Goal: Task Accomplishment & Management: Complete application form

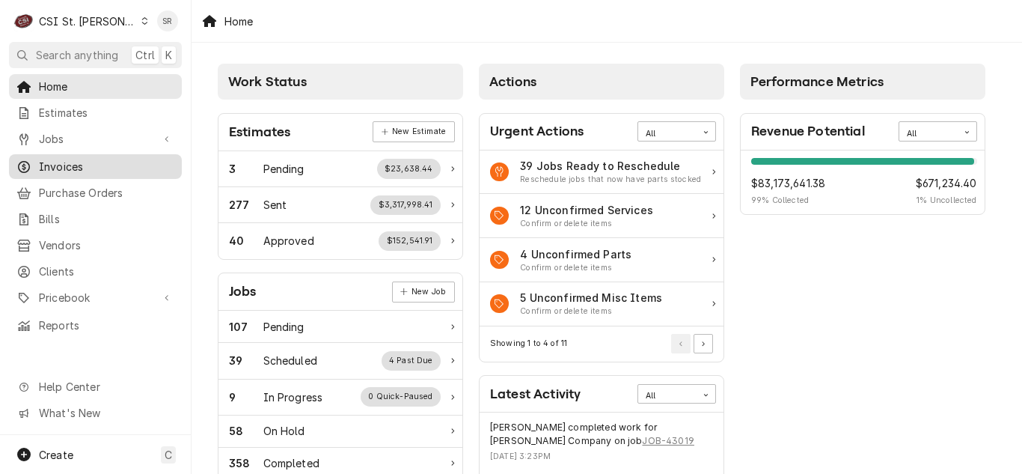
click at [64, 165] on span "Invoices" at bounding box center [106, 167] width 135 height 16
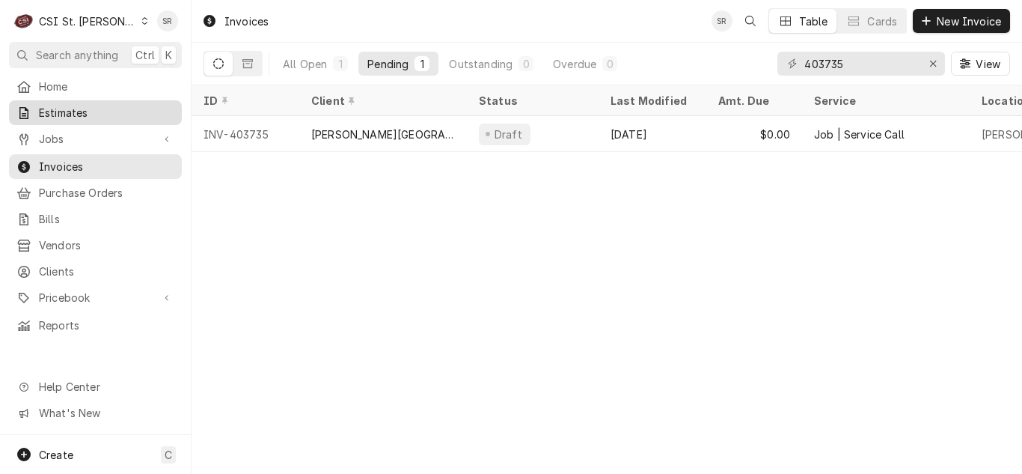
click at [112, 107] on span "Estimates" at bounding box center [106, 113] width 135 height 16
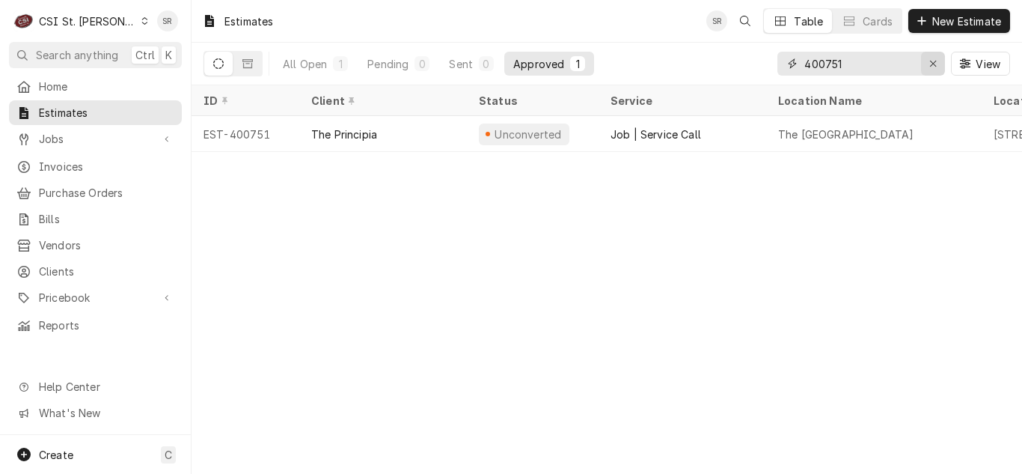
click at [938, 63] on div "Erase input" at bounding box center [933, 63] width 15 height 15
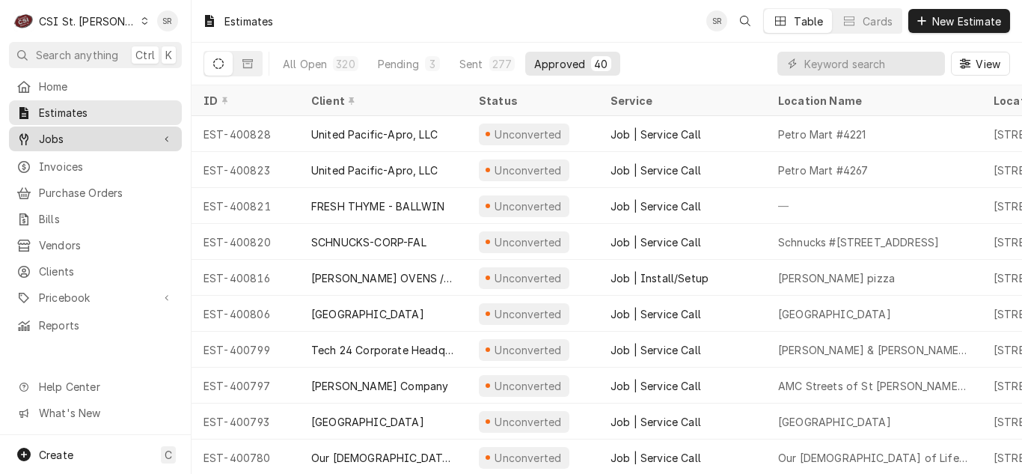
click at [88, 141] on span "Jobs" at bounding box center [95, 139] width 113 height 16
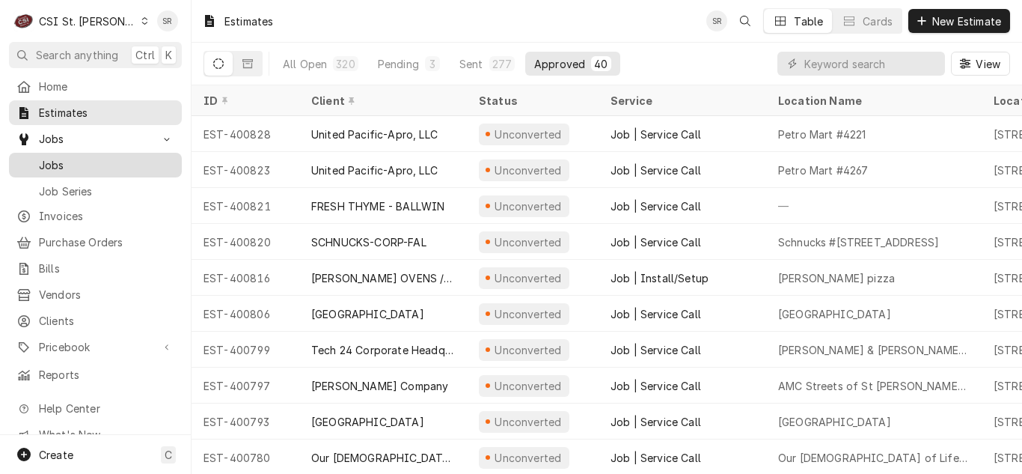
click at [85, 157] on span "Jobs" at bounding box center [106, 165] width 135 height 16
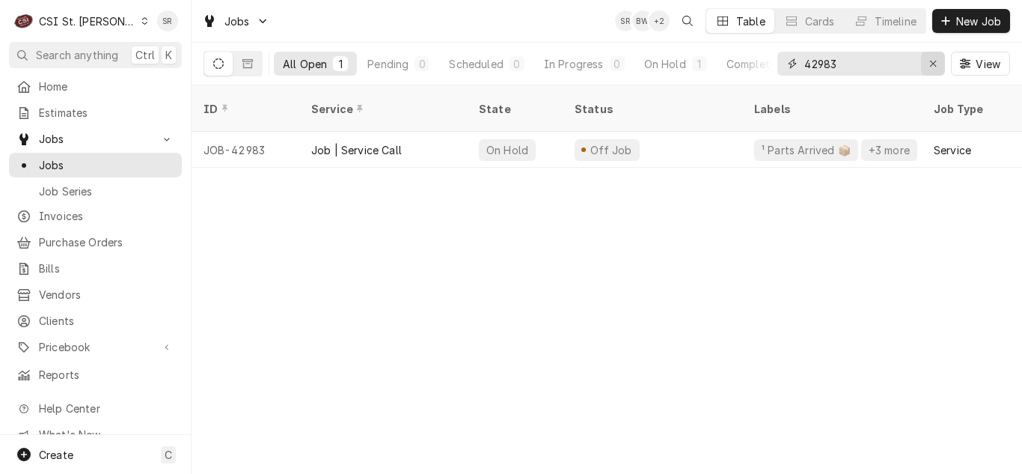
click at [930, 66] on icon "Erase input" at bounding box center [934, 63] width 8 height 10
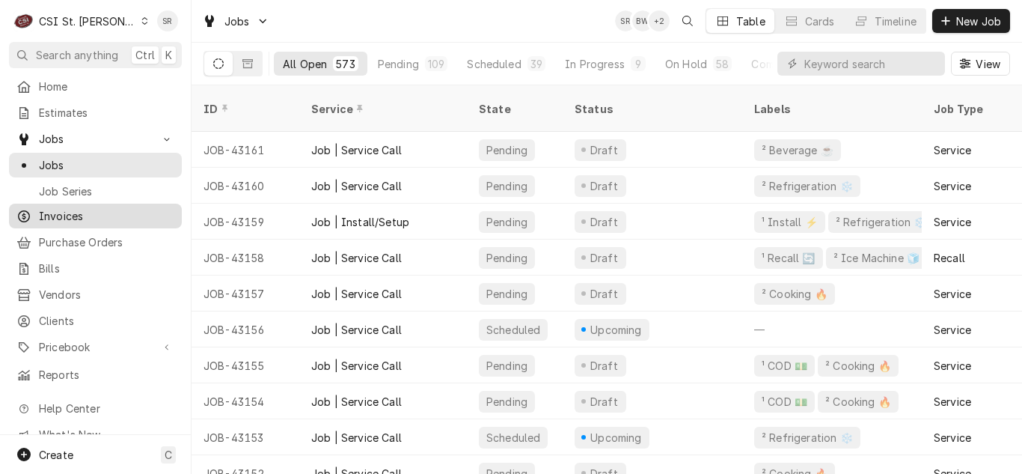
click at [78, 219] on div "Invoices" at bounding box center [95, 216] width 167 height 19
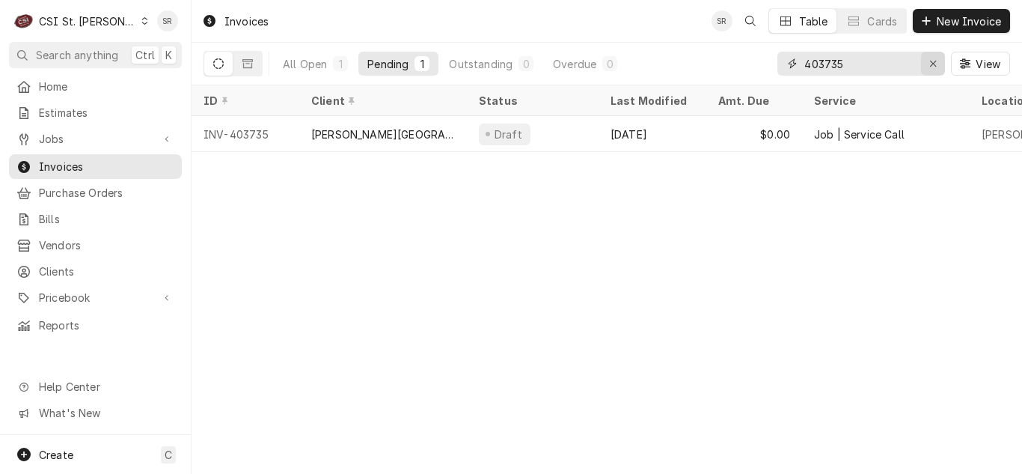
click at [931, 59] on icon "Erase input" at bounding box center [934, 63] width 8 height 10
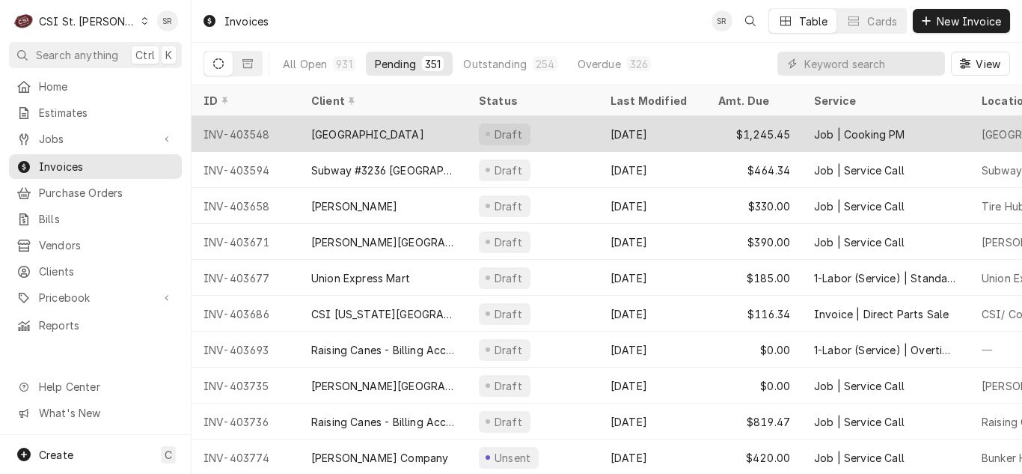
click at [409, 120] on div "Aberdeen Heights" at bounding box center [383, 134] width 168 height 36
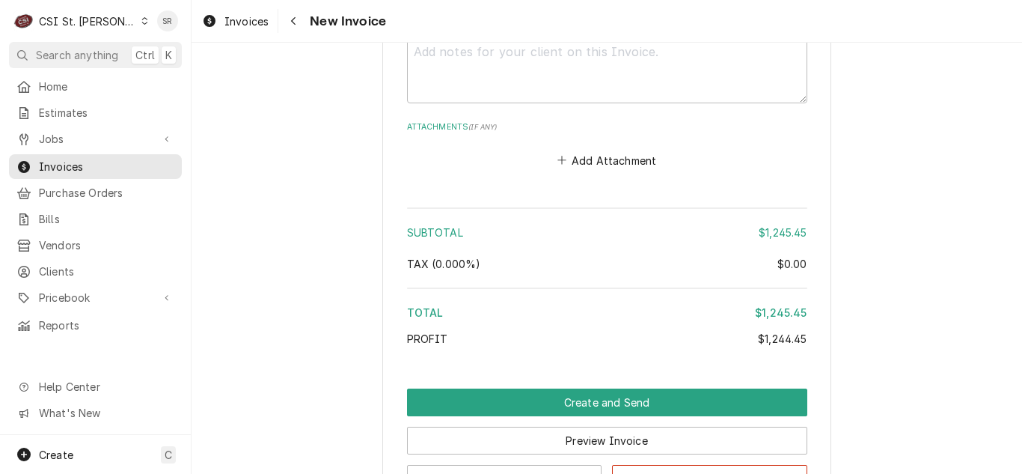
scroll to position [2633, 0]
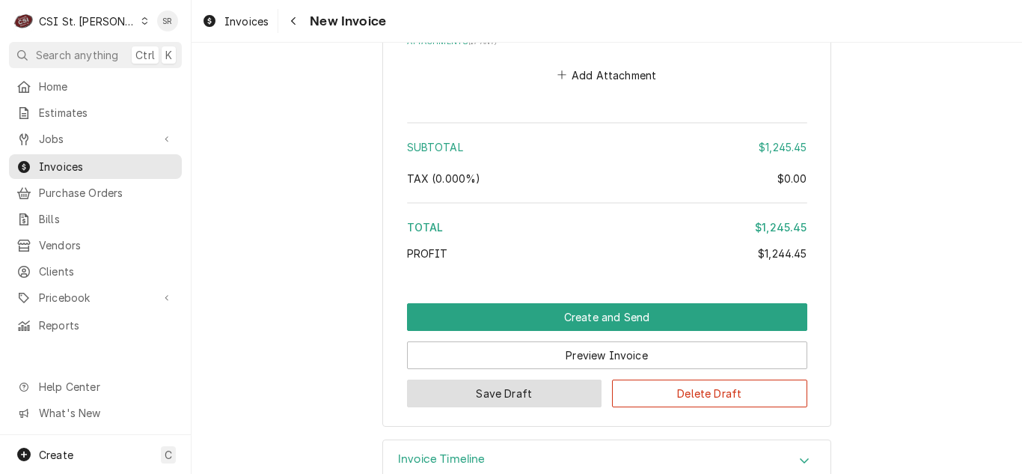
click at [561, 379] on button "Save Draft" at bounding box center [504, 393] width 195 height 28
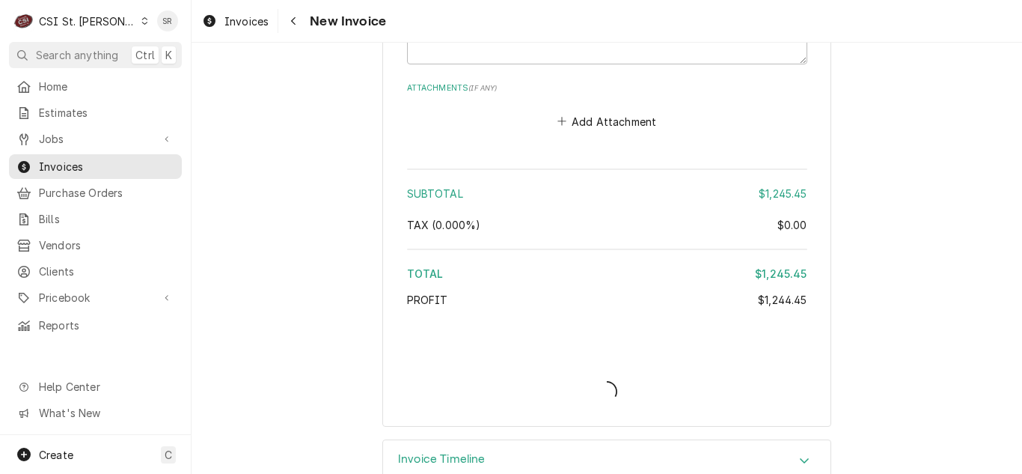
type textarea "x"
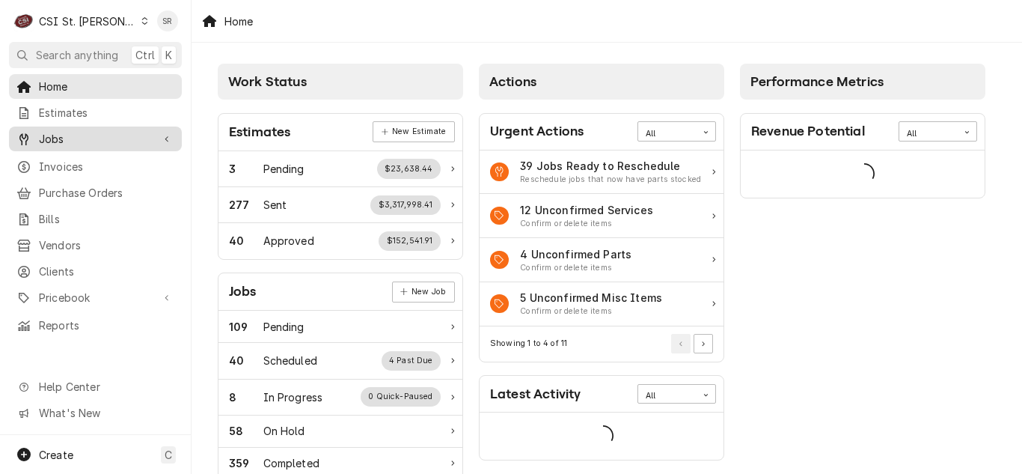
click at [129, 136] on span "Jobs" at bounding box center [95, 139] width 113 height 16
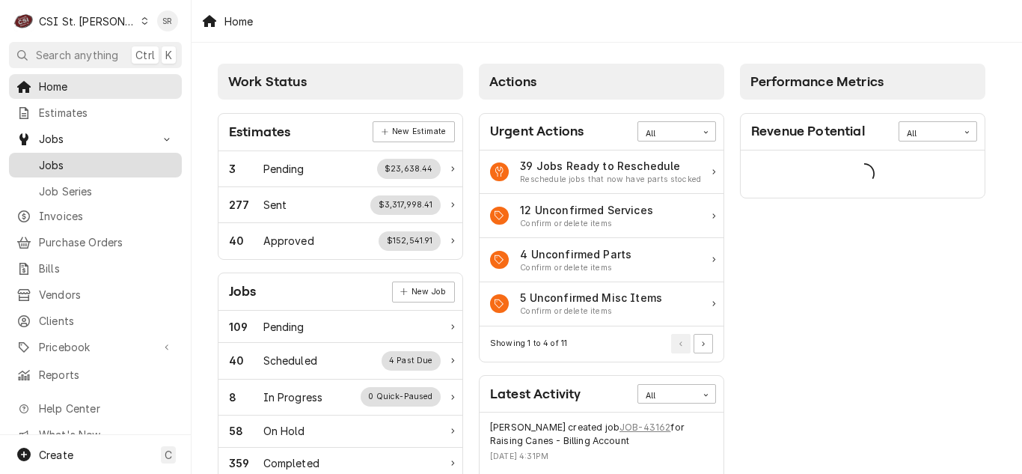
click at [109, 157] on span "Jobs" at bounding box center [106, 165] width 135 height 16
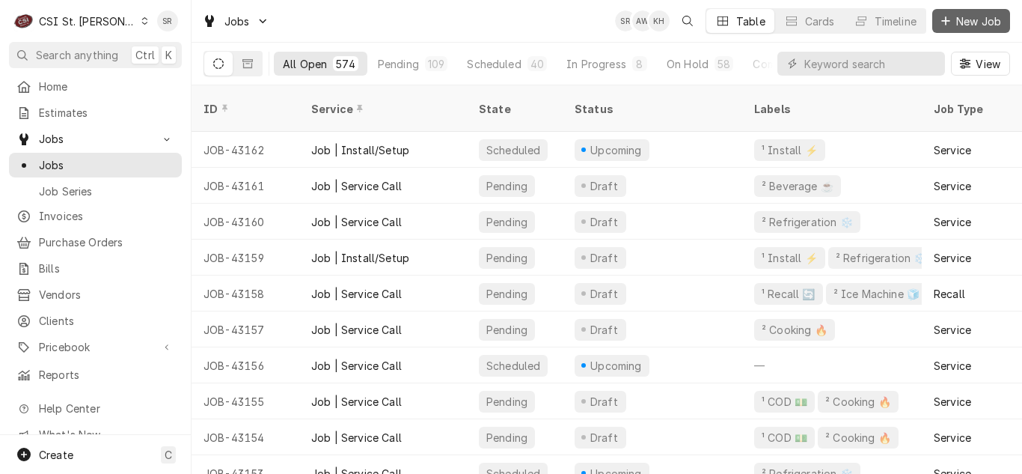
click at [969, 22] on span "New Job" at bounding box center [979, 21] width 51 height 16
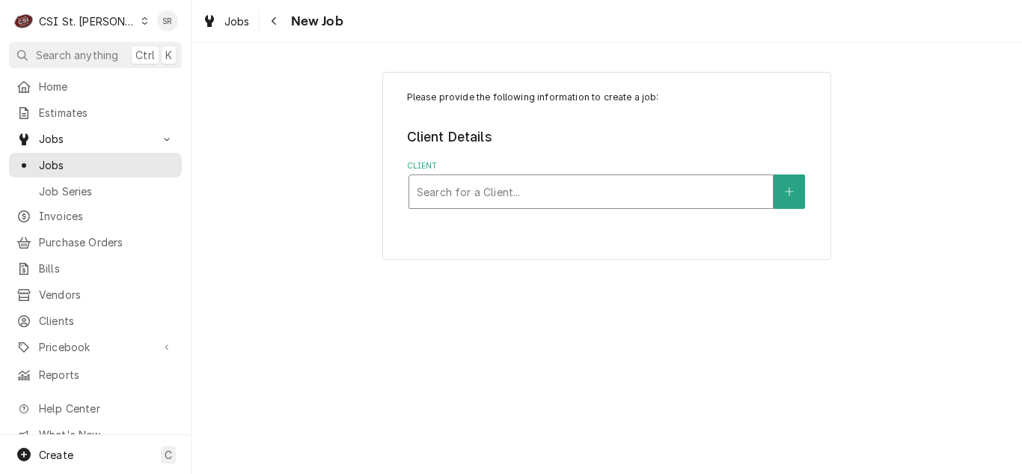
click at [595, 181] on div "Client" at bounding box center [591, 191] width 349 height 27
type input "[PERSON_NAME]"
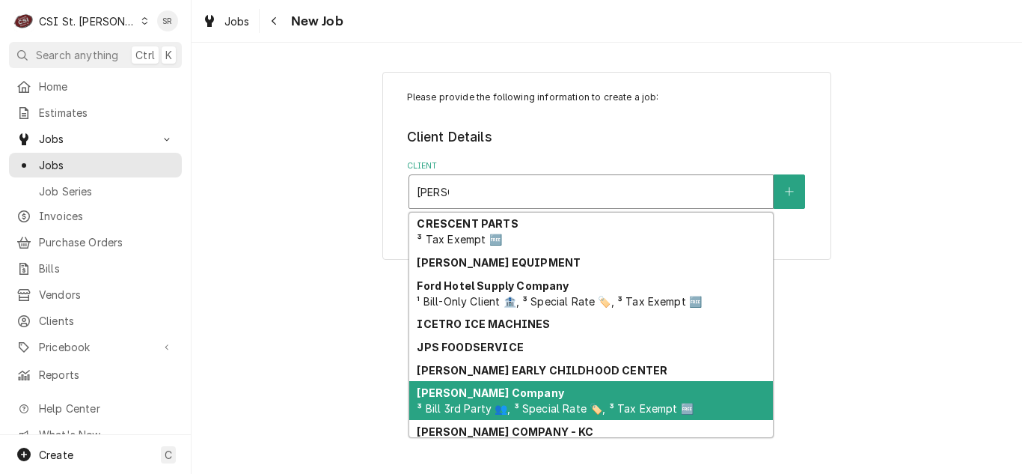
click at [476, 394] on strong "[PERSON_NAME] Company" at bounding box center [490, 392] width 147 height 13
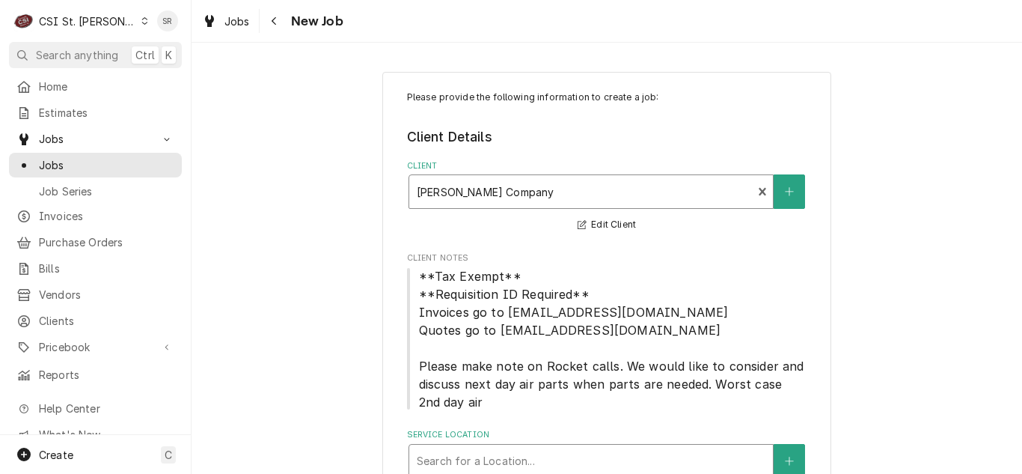
click at [541, 451] on div "Service Location" at bounding box center [591, 461] width 349 height 27
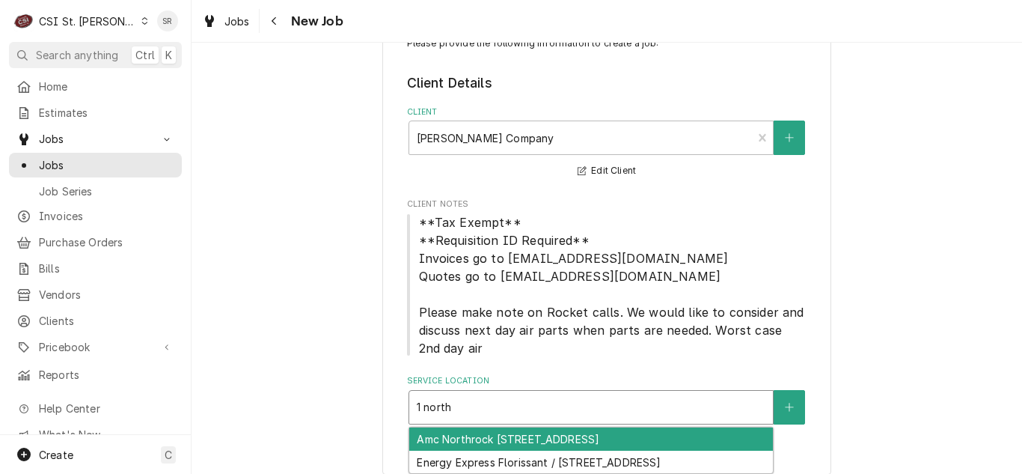
scroll to position [70, 0]
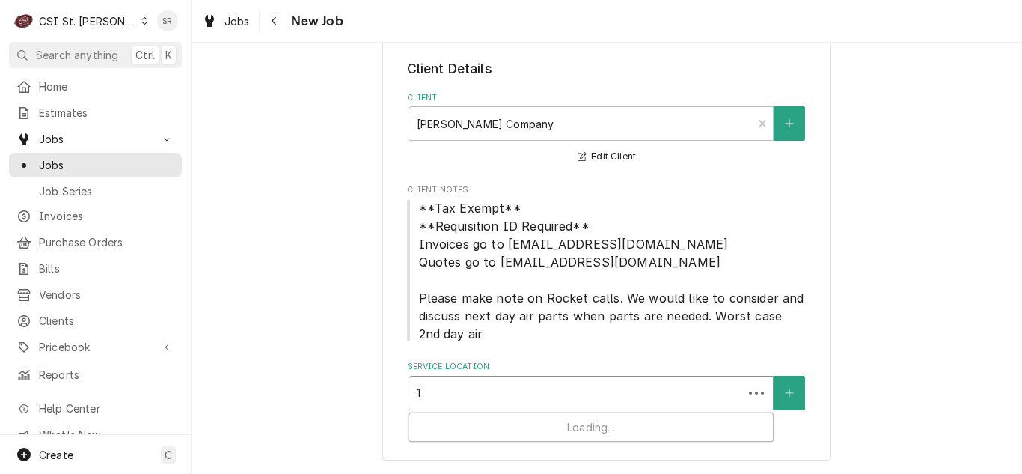
type input "1"
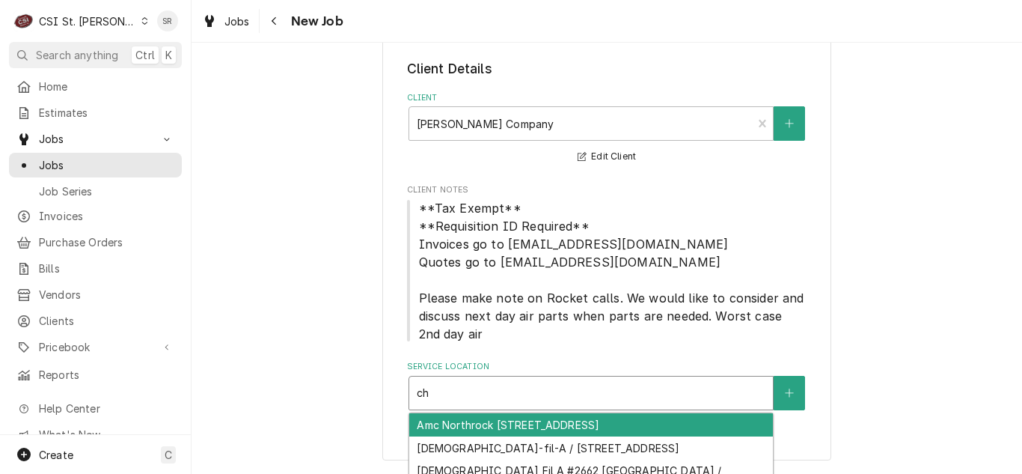
type input "c"
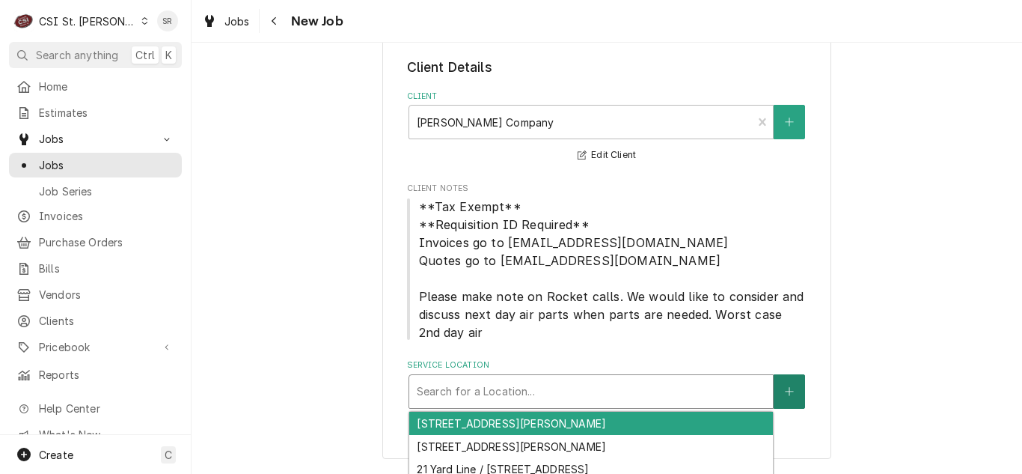
scroll to position [68, 0]
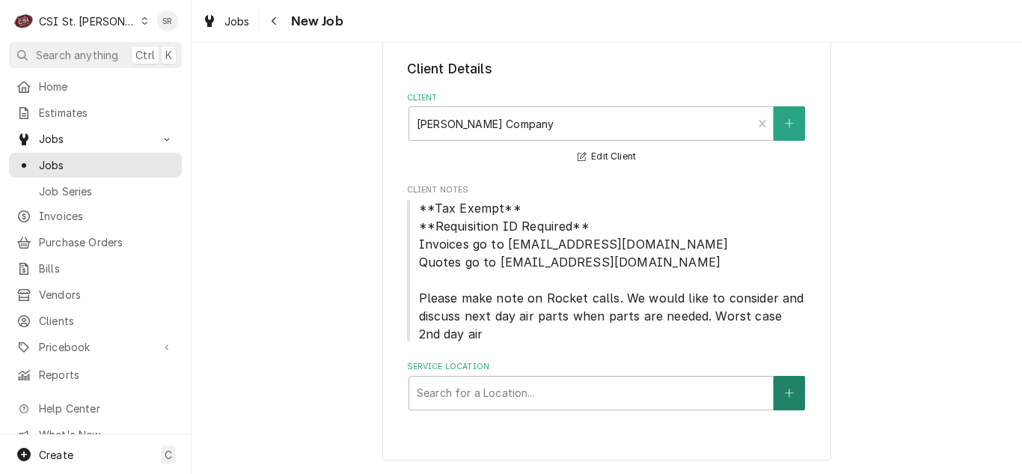
click at [793, 391] on button "Service Location" at bounding box center [789, 393] width 31 height 34
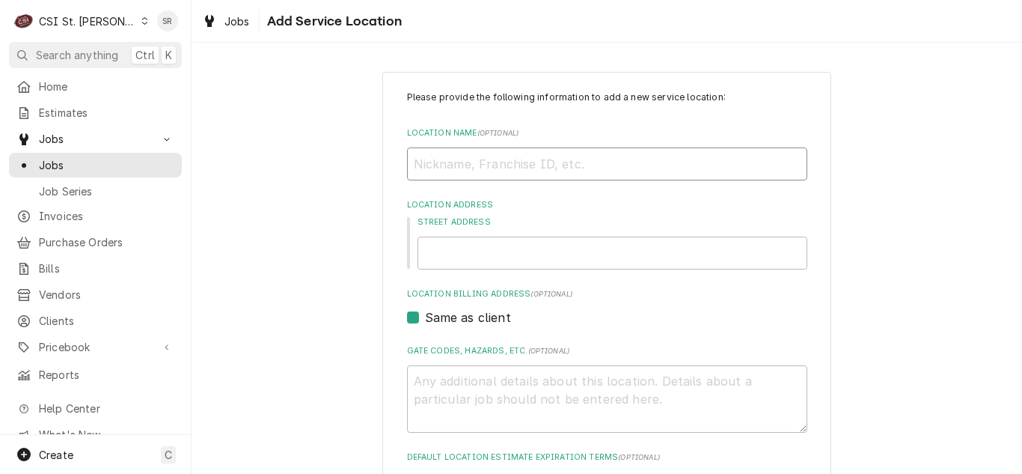
click at [501, 165] on input "Location Name ( optional )" at bounding box center [607, 163] width 400 height 33
type textarea "x"
type input "C"
type textarea "x"
type input "Ch"
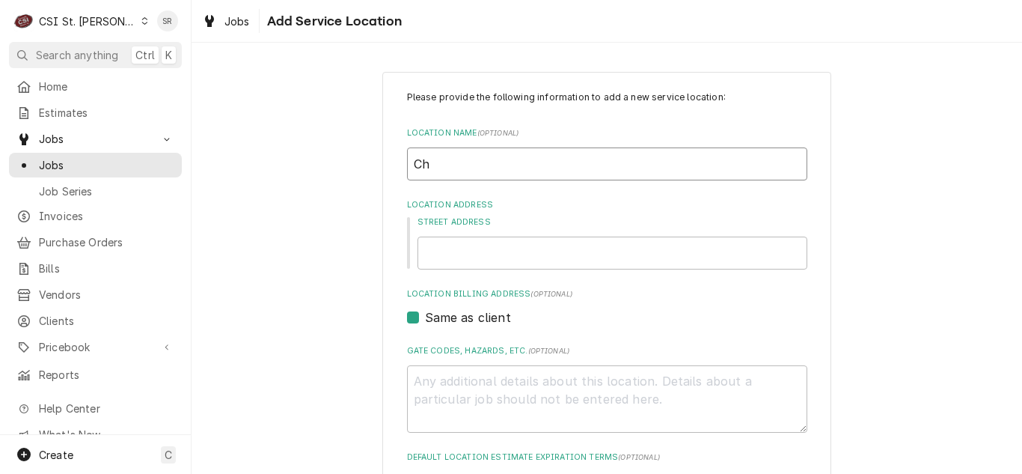
type textarea "x"
type input "Chi"
type textarea "x"
type input "Chip"
type textarea "x"
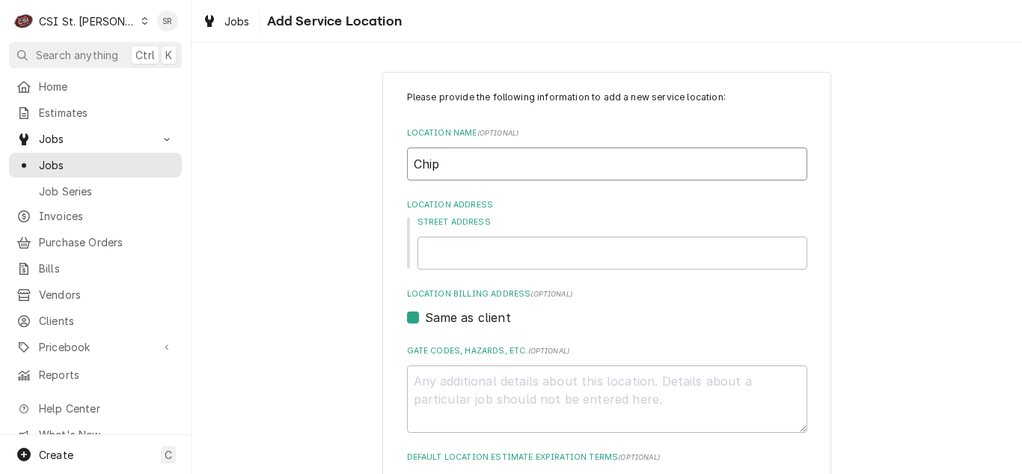
type input "Chipo"
type textarea "x"
type input "Chipot"
type textarea "x"
type input "Chipotl"
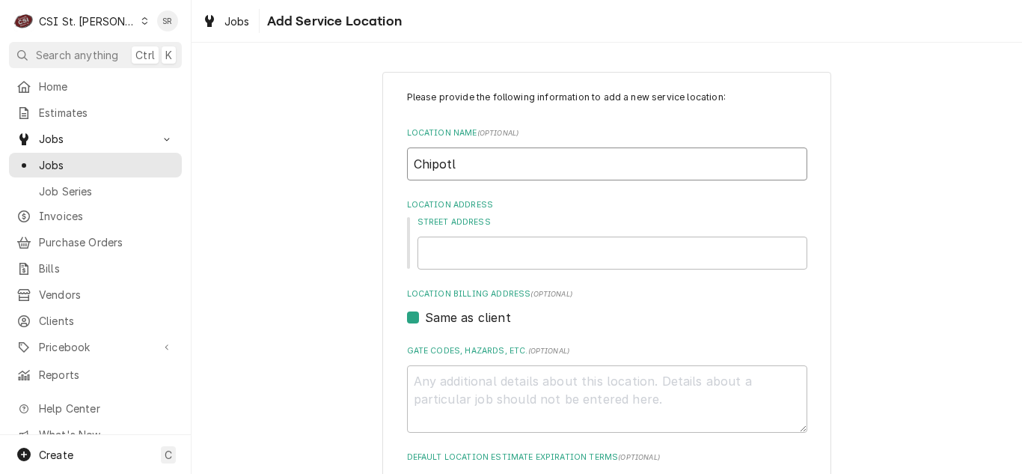
type textarea "x"
type input "Chipotle"
type textarea "x"
type input "Chipotle"
type textarea "x"
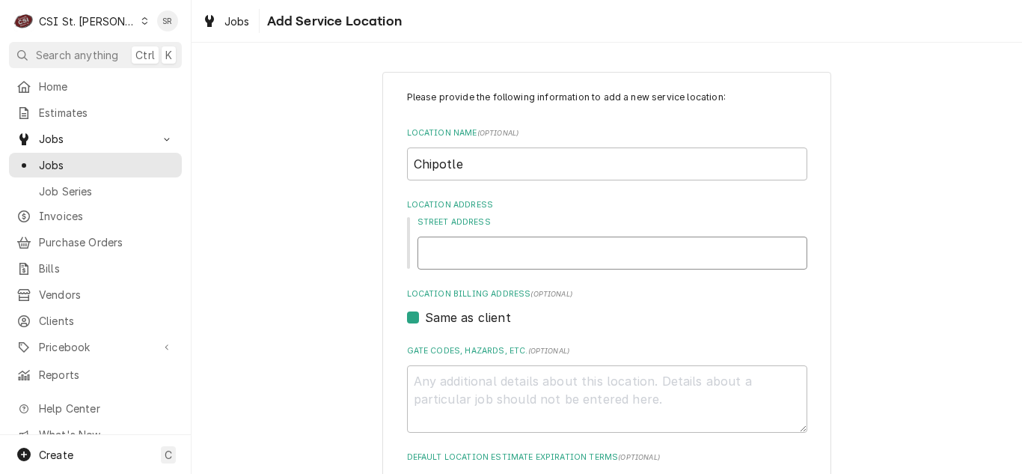
type input "1"
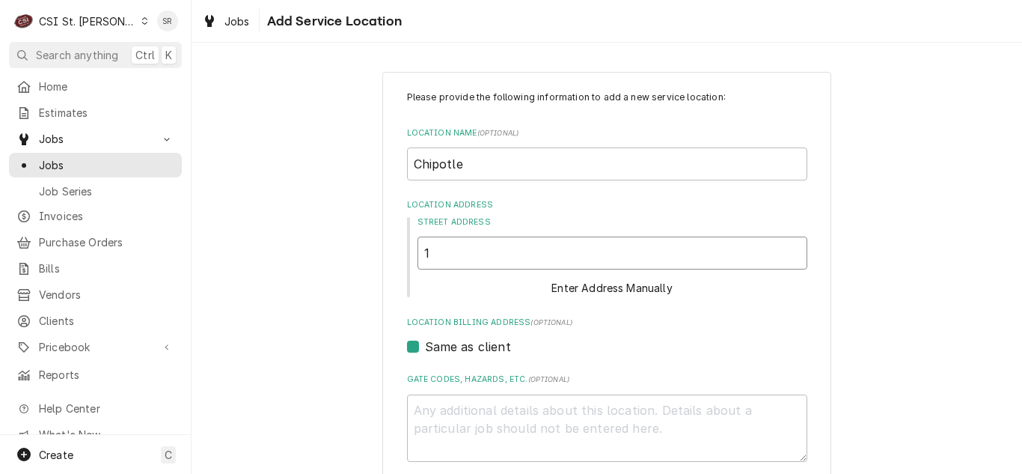
type textarea "x"
type input "1"
type textarea "x"
type input "1 n"
type textarea "x"
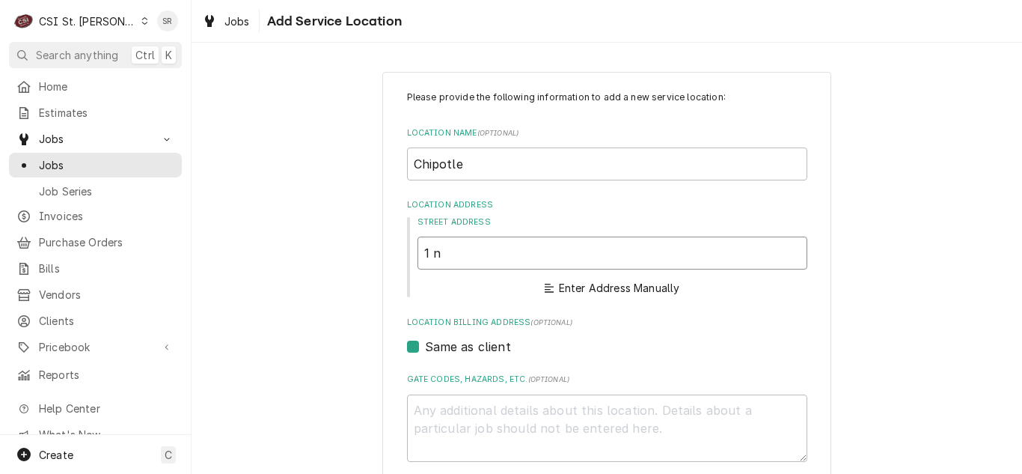
type input "1 no"
type textarea "x"
type input "1 nor"
type textarea "x"
type input "1 nort"
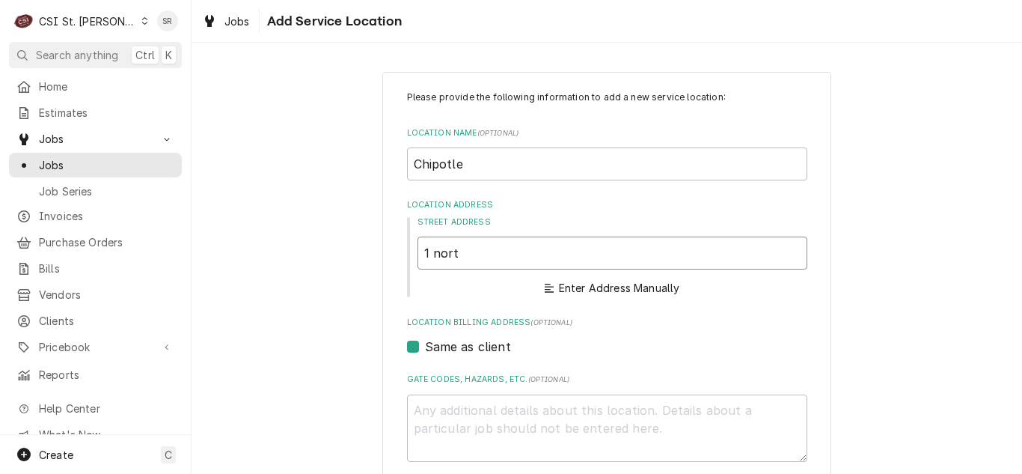
type textarea "x"
type input "1 north"
type textarea "x"
type input "1 north"
type textarea "x"
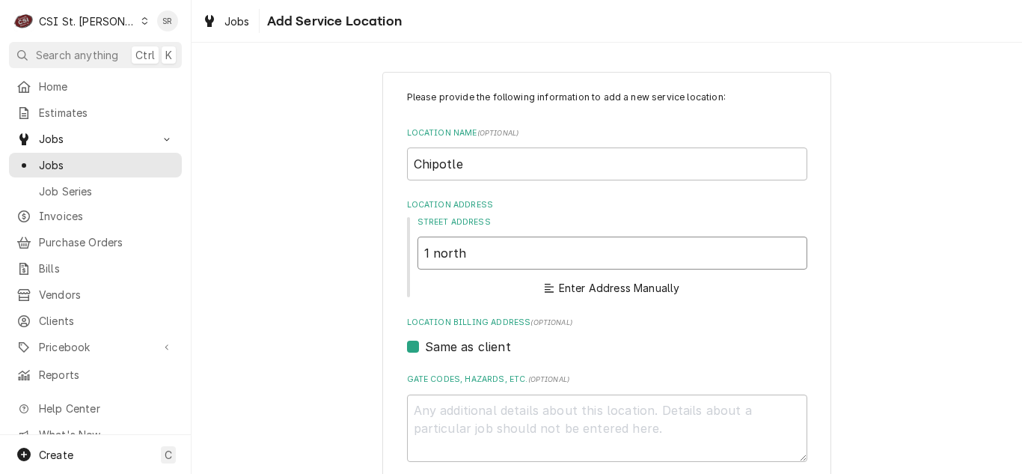
type input "1 north c"
type textarea "x"
type input "1 north ce"
type textarea "x"
type input "1 north cen"
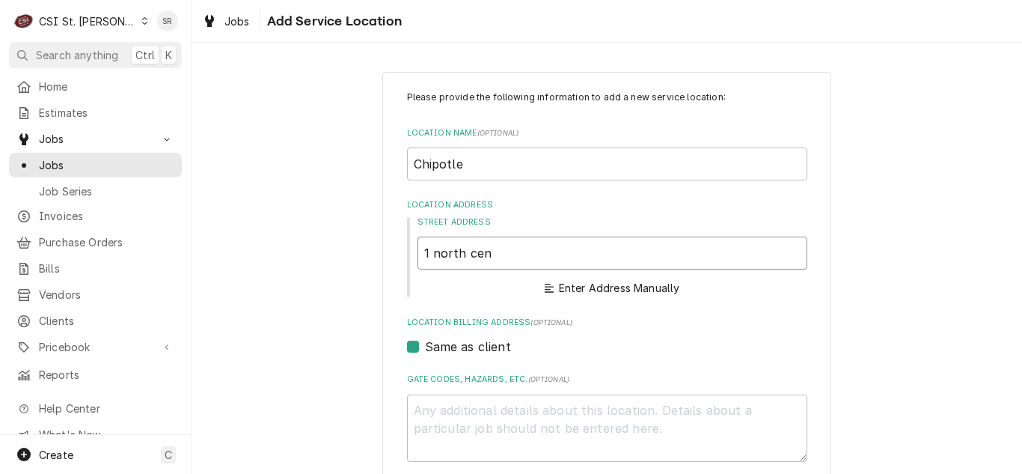
type textarea "x"
type input "1 north cent"
type textarea "x"
type input "1 north centr"
type textarea "x"
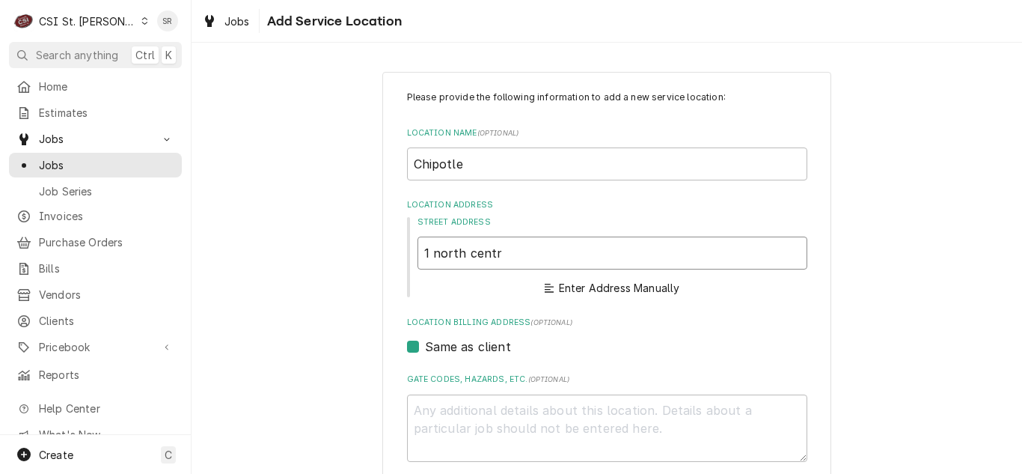
type input "1 north centra"
type textarea "x"
type input "1 north central"
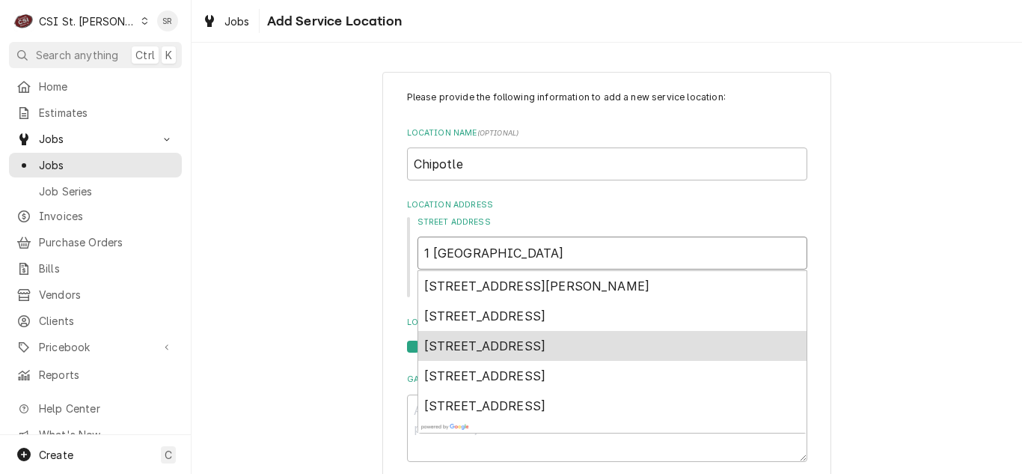
click at [546, 343] on span "1 North Central Avenue, Clayton, MO, USA" at bounding box center [485, 345] width 122 height 15
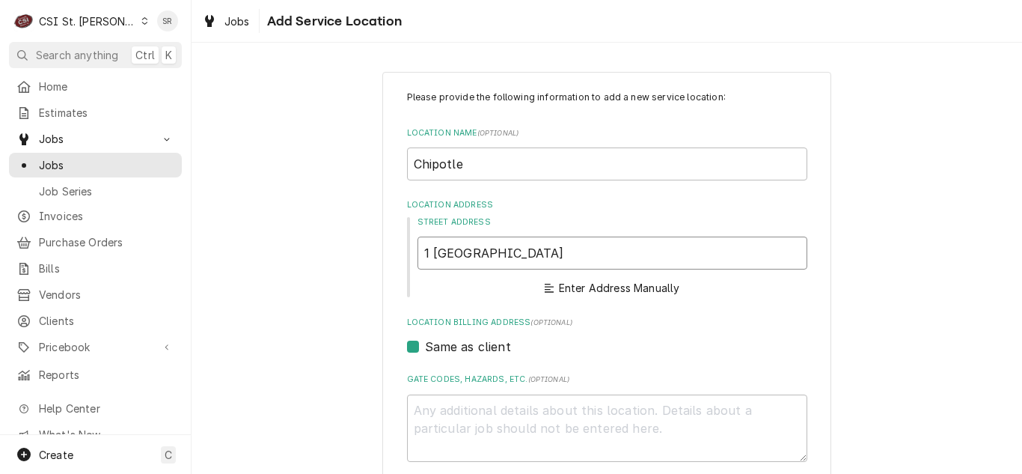
type textarea "x"
type input "1 N Central Ave"
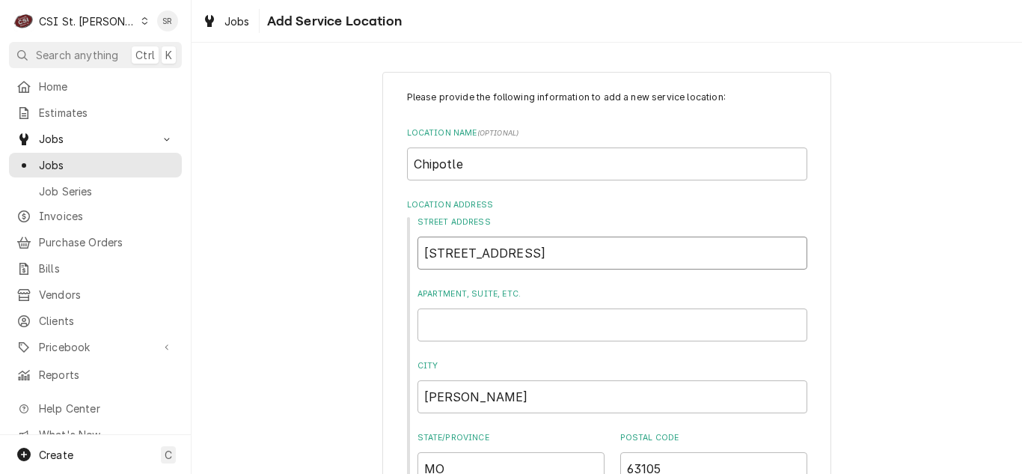
type textarea "x"
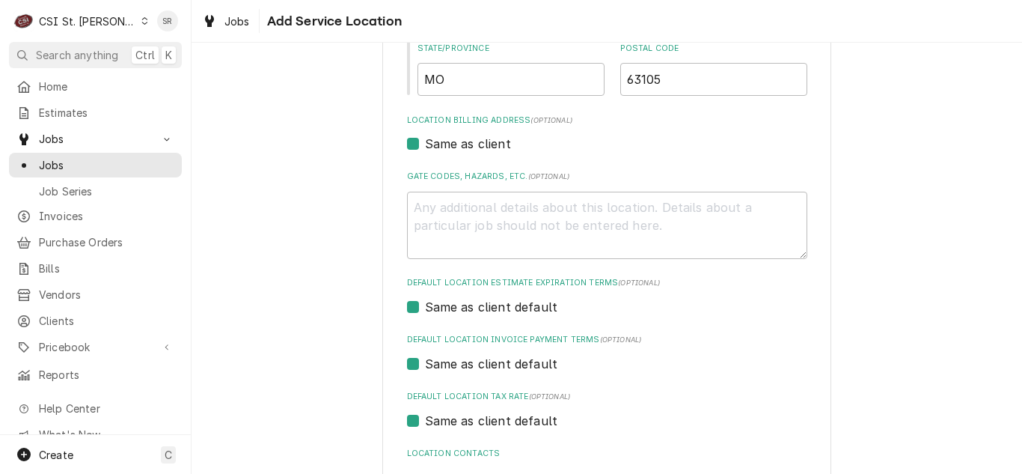
scroll to position [476, 0]
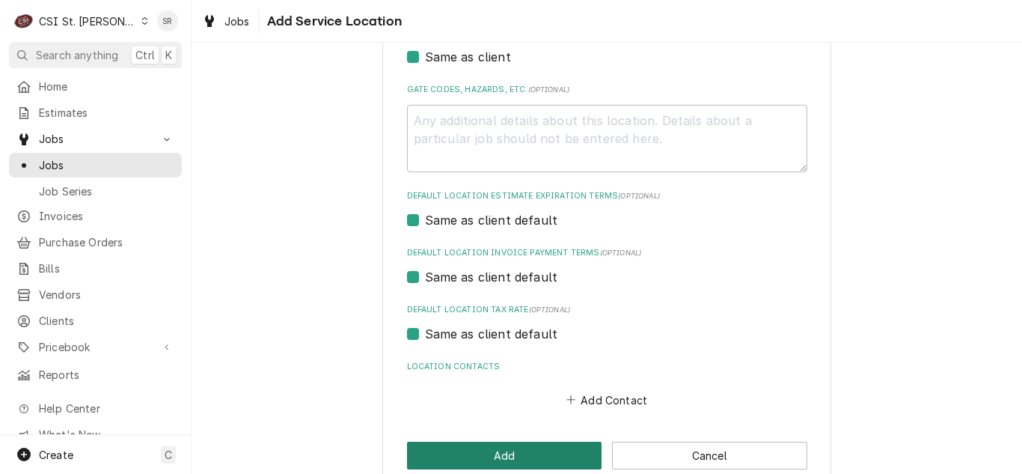
type input "1 N Central Ave"
click at [550, 456] on button "Add" at bounding box center [504, 456] width 195 height 28
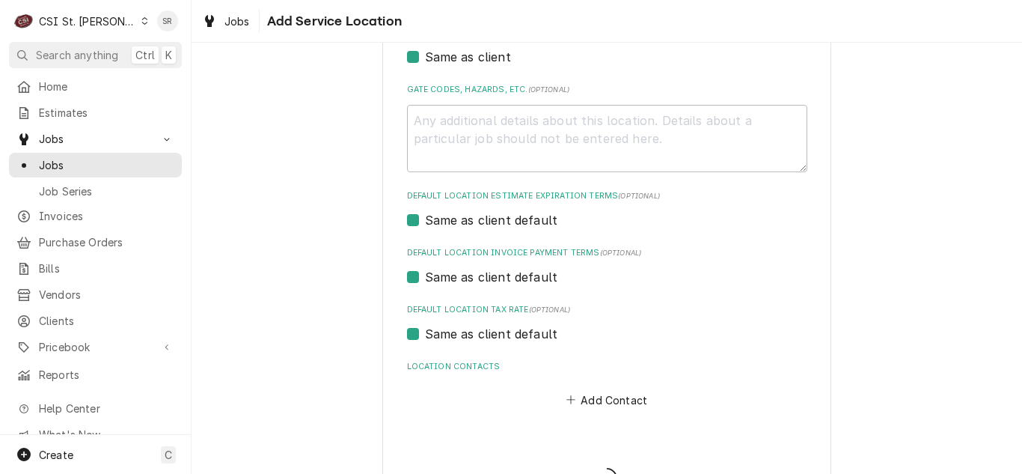
scroll to position [68, 0]
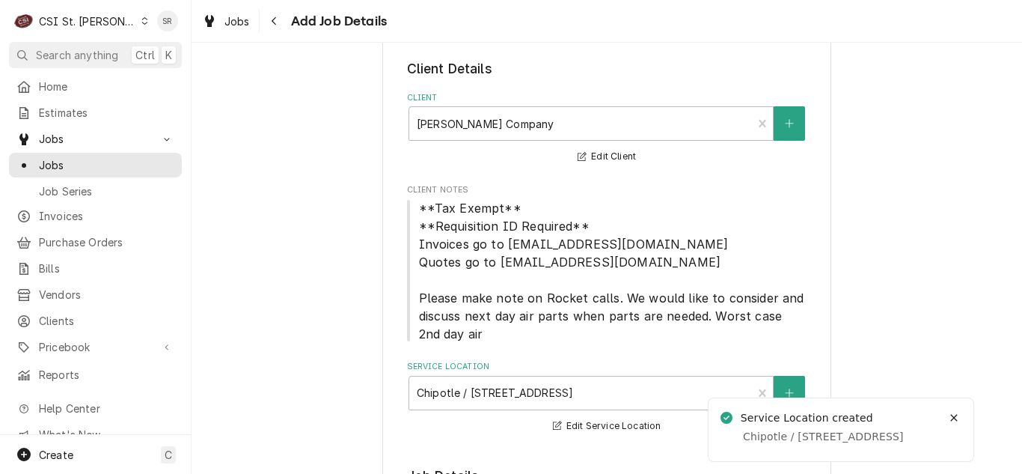
type textarea "x"
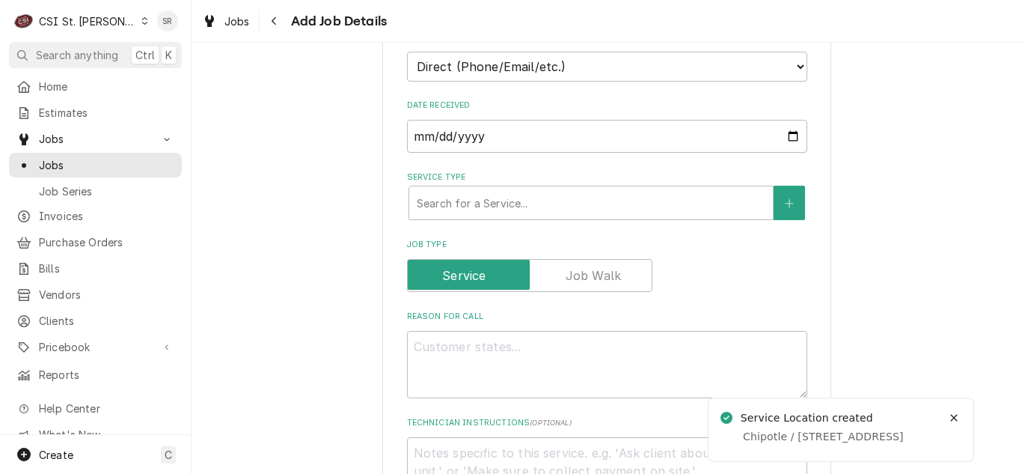
scroll to position [543, 0]
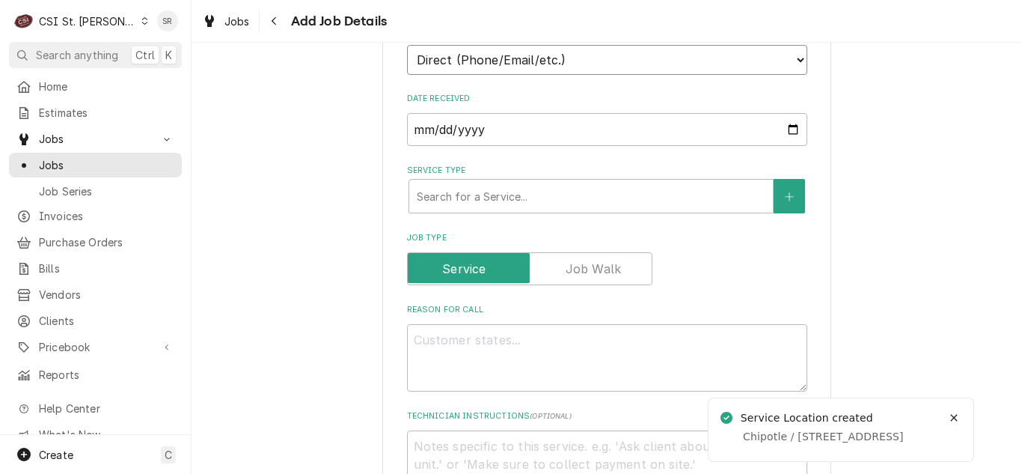
click at [700, 58] on select "Direct (Phone/Email/etc.) Service Channel Corrigo Ecotrak Other" at bounding box center [607, 60] width 400 height 30
select select "100"
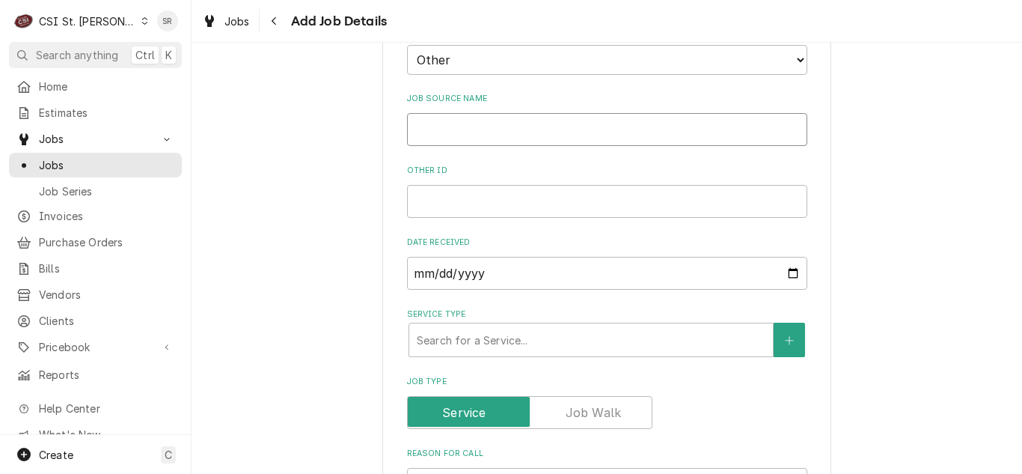
click at [471, 135] on input "Job Source Name" at bounding box center [607, 129] width 400 height 33
type textarea "x"
type input "V"
type textarea "x"
type input "Vi"
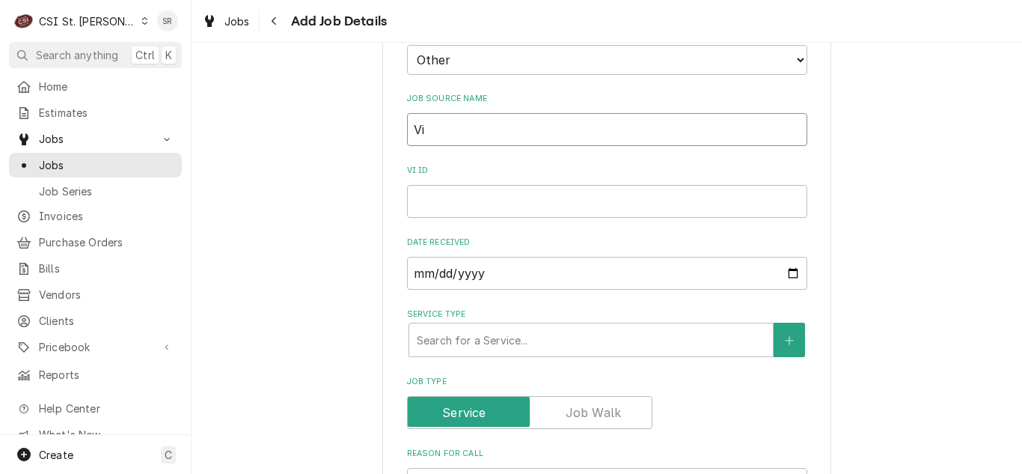
type textarea "x"
type input "Viv"
type textarea "x"
type input "Vivi"
type textarea "x"
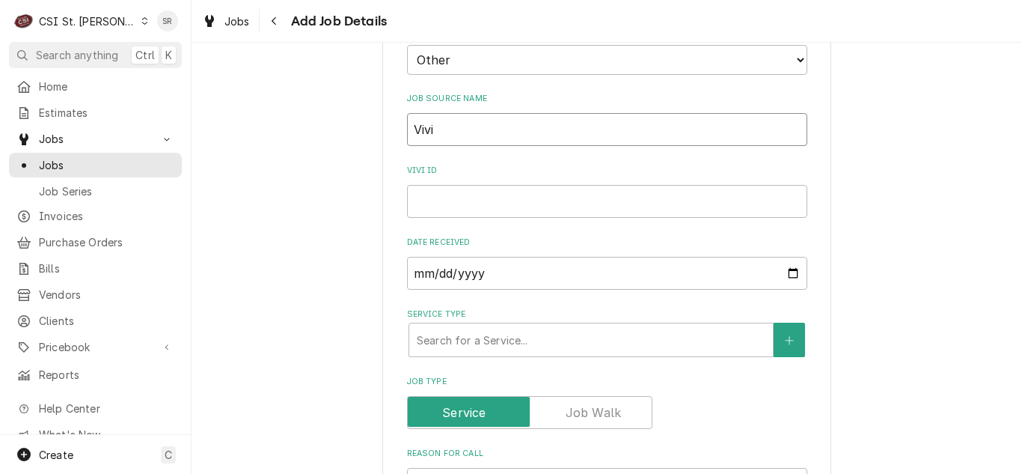
type input "Vivia"
type textarea "x"
type input "[PERSON_NAME]"
paste input "1003349"
type textarea "x"
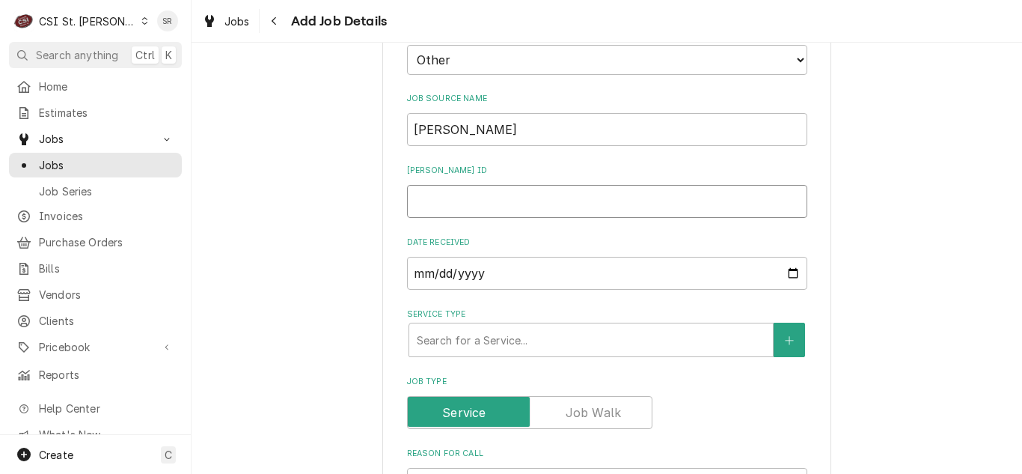
type input "1003349"
type textarea "x"
type input "1003349"
click at [472, 337] on div "Service Type" at bounding box center [591, 339] width 349 height 27
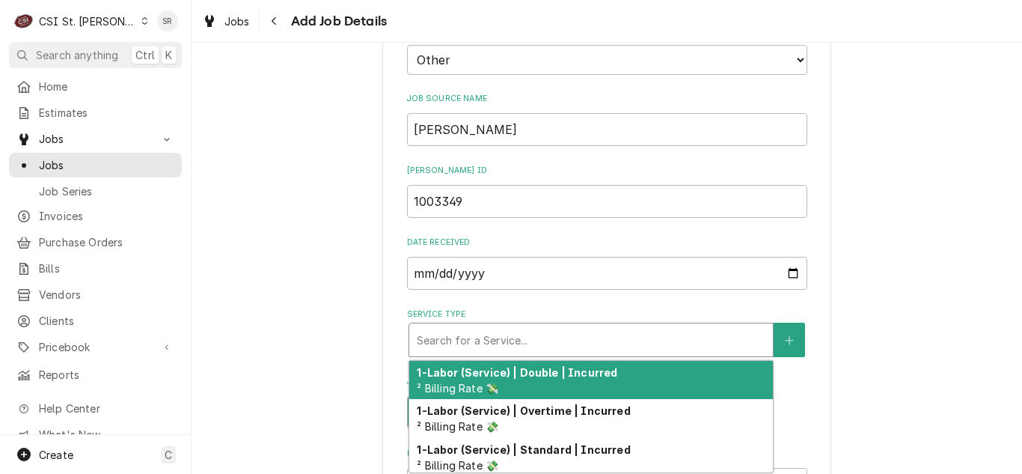
type textarea "x"
type input "s"
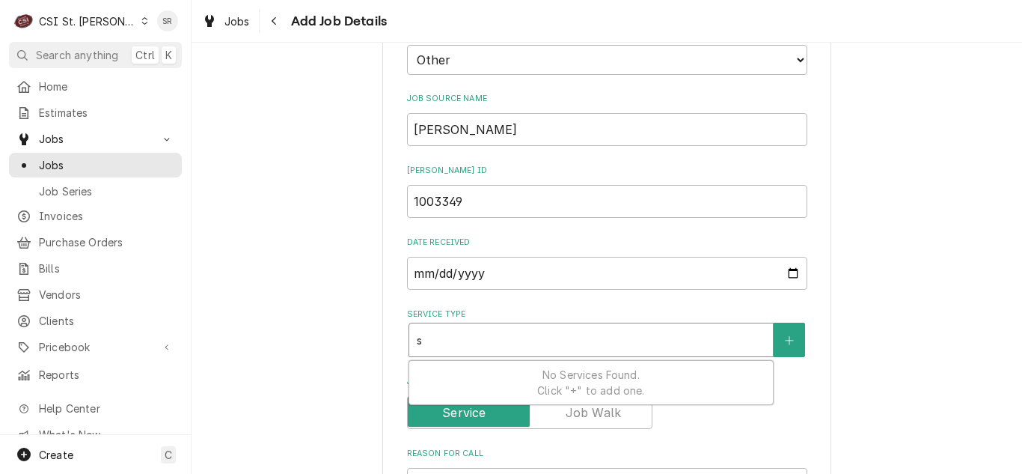
type textarea "x"
type input "se"
type textarea "x"
type input "ser"
type textarea "x"
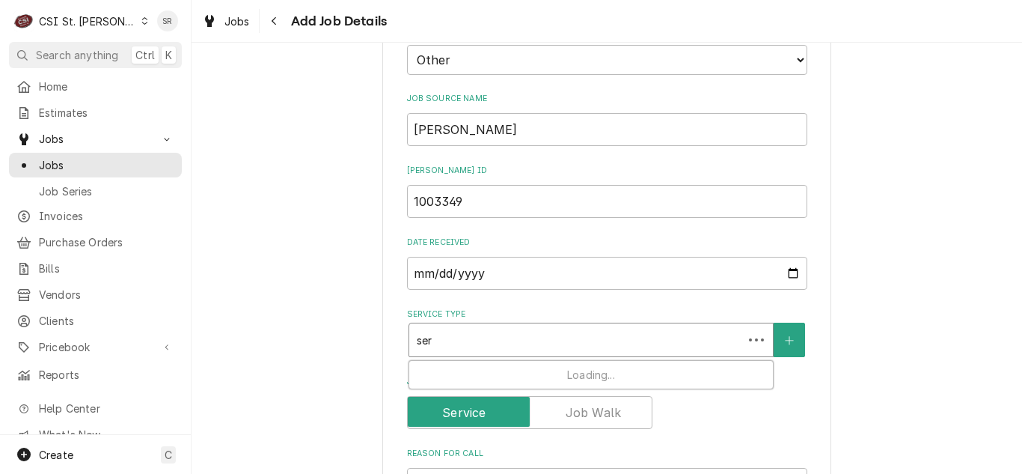
type input "seri"
type textarea "x"
type input "ser"
type textarea "x"
type input "serv"
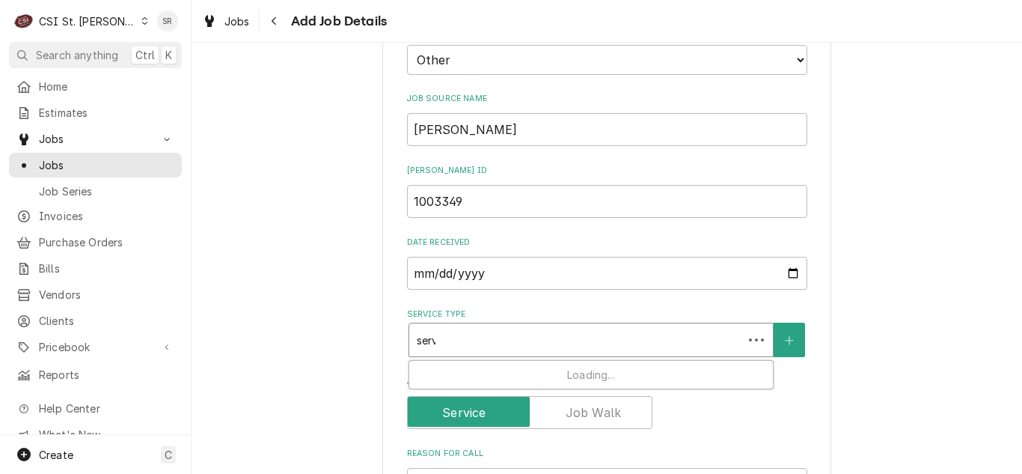
type textarea "x"
type input "servic"
type textarea "x"
type input "service"
type textarea "x"
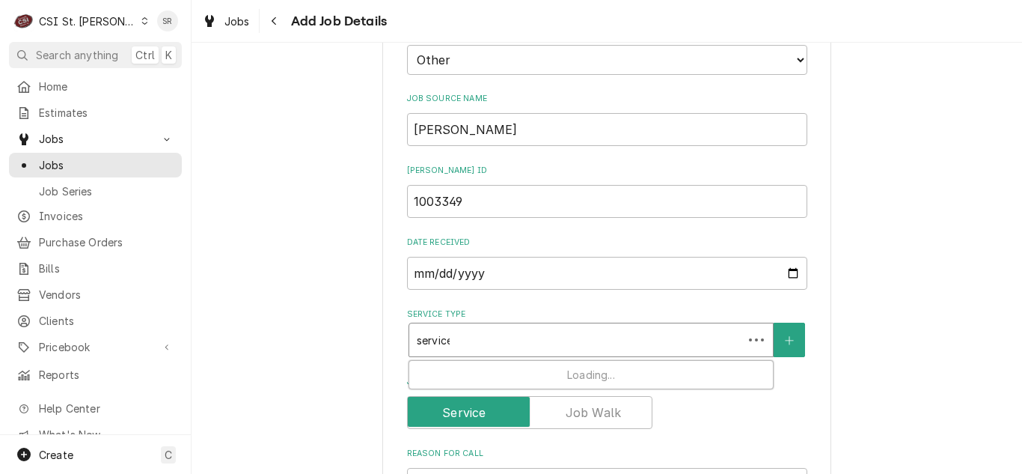
type input "service c"
type textarea "x"
type input "service ca"
type textarea "x"
type input "service cal"
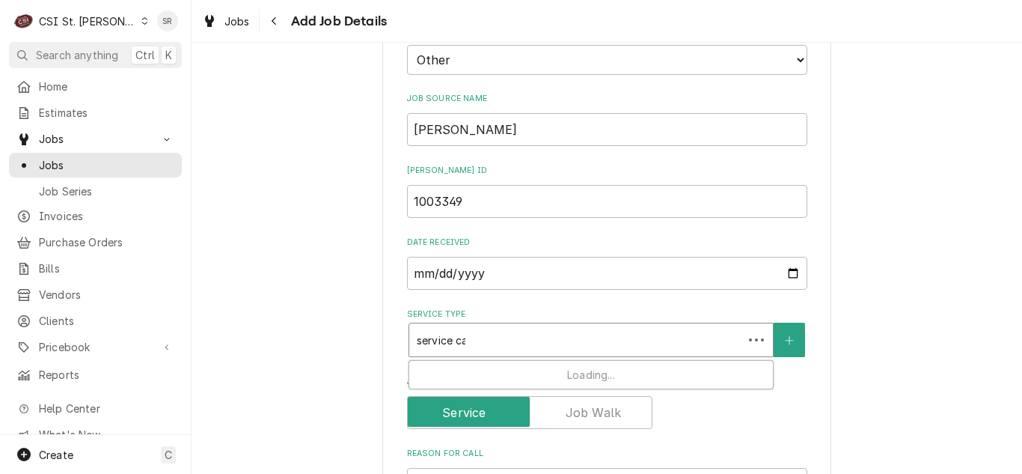
type textarea "x"
type input "service call"
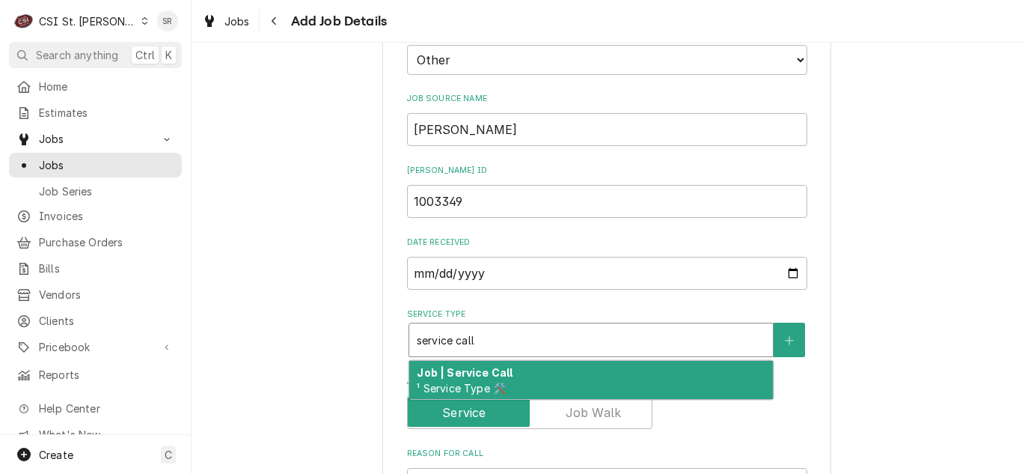
click at [475, 385] on span "¹ Service Type 🛠️" at bounding box center [461, 388] width 89 height 13
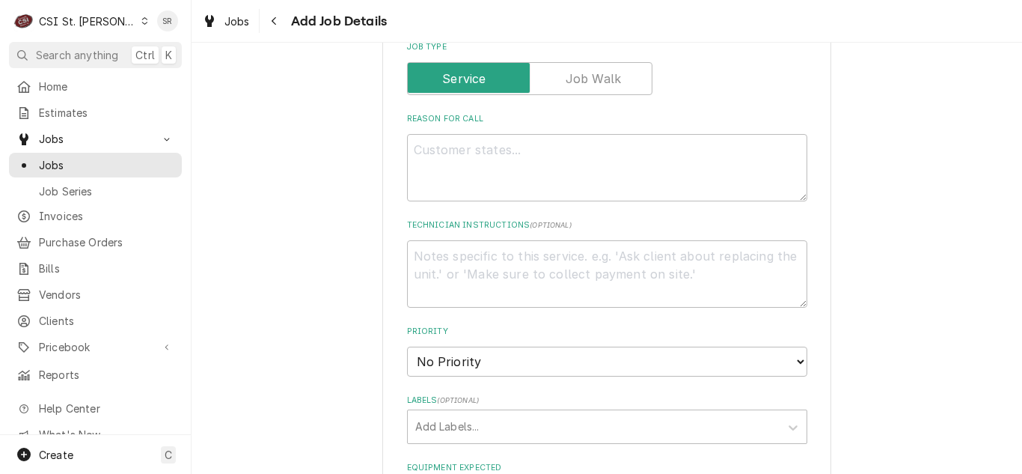
scroll to position [938, 0]
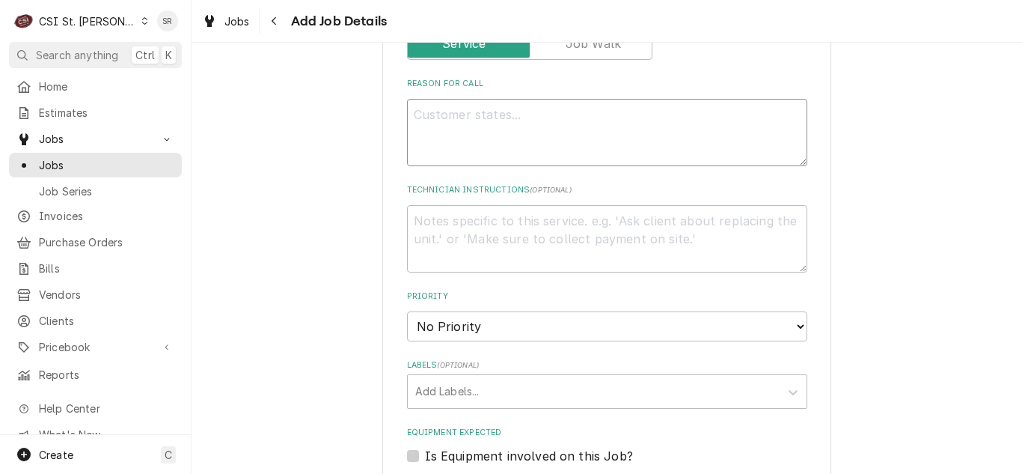
click at [603, 144] on textarea "Reason For Call" at bounding box center [607, 132] width 400 height 67
type textarea "x"
type textarea "O"
type textarea "x"
type textarea "O"
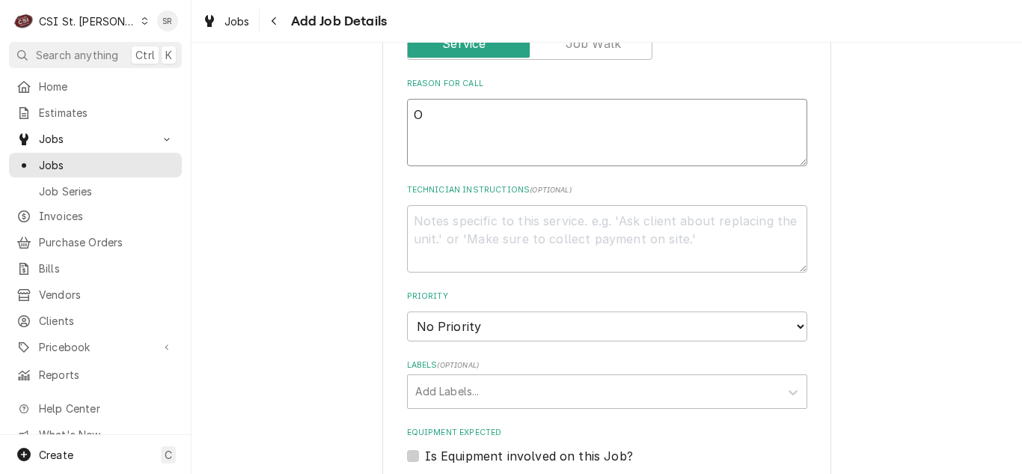
type textarea "x"
type textarea "O"
type textarea "x"
type textarea "OT"
type textarea "x"
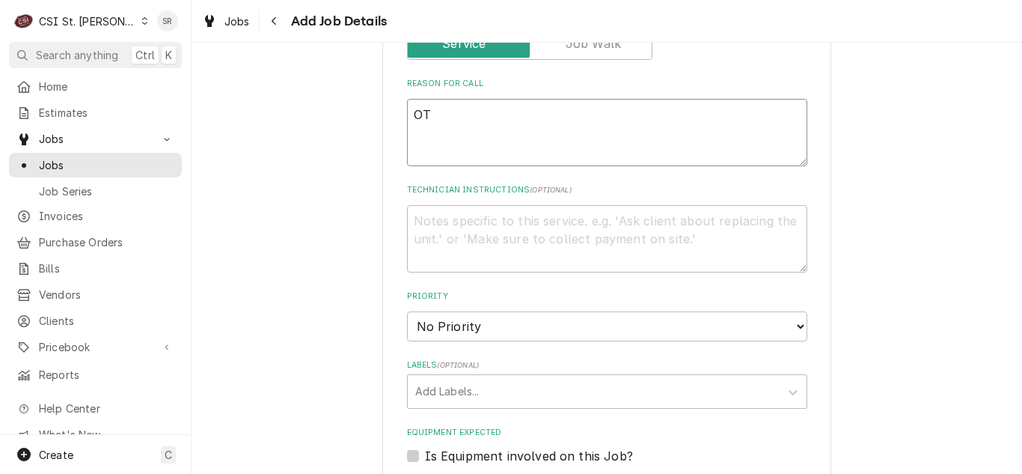
type textarea "OT"
type textarea "x"
type textarea "OT A"
type textarea "x"
type textarea "OT AP"
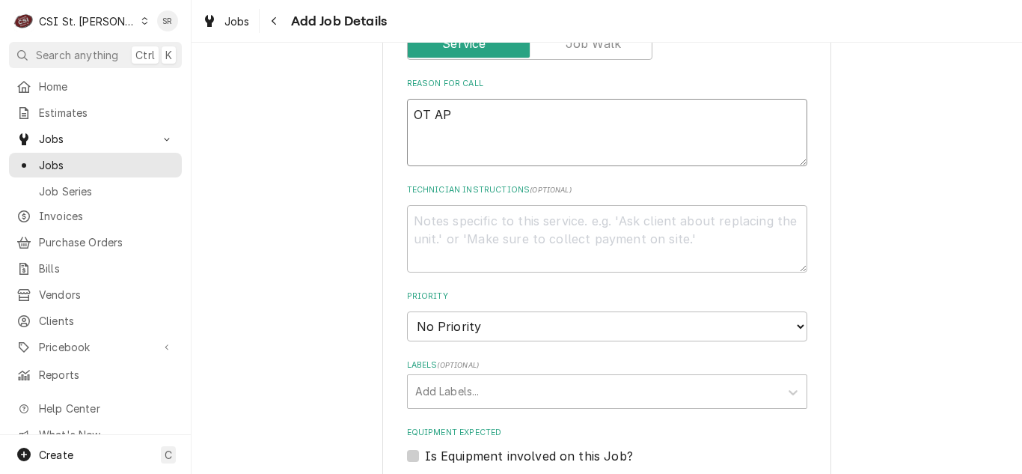
type textarea "x"
type textarea "OT APP"
type textarea "x"
type textarea "OT APPR"
type textarea "x"
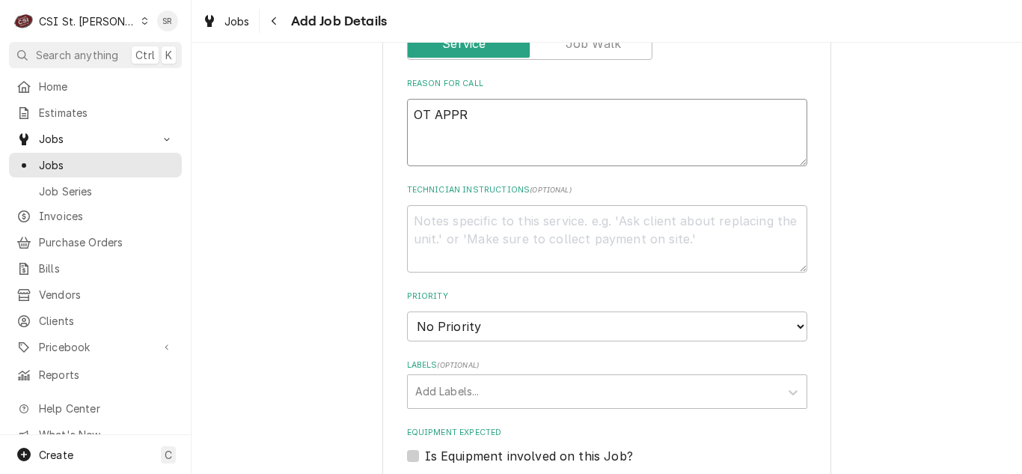
type textarea "OT APPRO"
type textarea "x"
type textarea "OT APPROV"
type textarea "x"
type textarea "OT APPROVE"
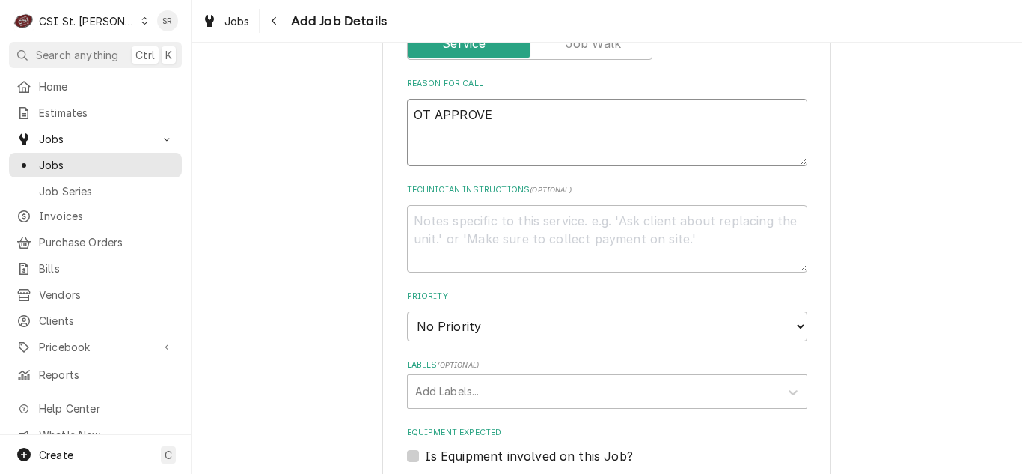
type textarea "x"
type textarea "OT APPROVED"
type textarea "x"
type textarea "OT APPROVED"
type textarea "x"
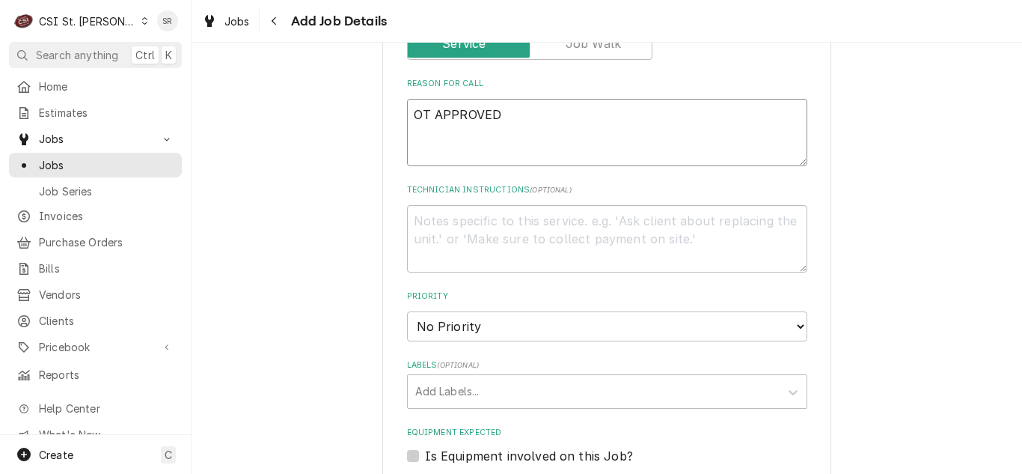
type textarea "OT APPROVED"
type textarea "x"
type textarea "OT APPROVED N"
type textarea "x"
type textarea "OT APPROVED"
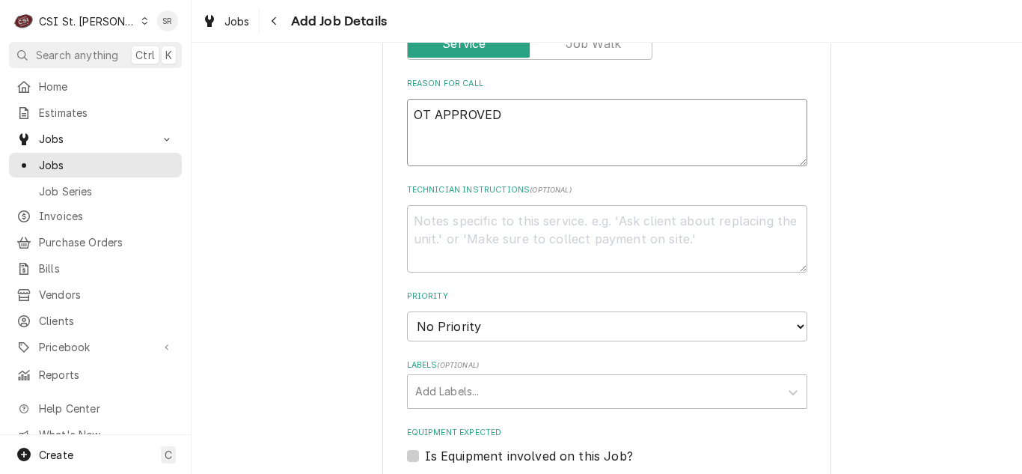
type textarea "x"
type textarea "OT APPROVED"
type textarea "x"
type textarea "OT APPROVED H"
type textarea "x"
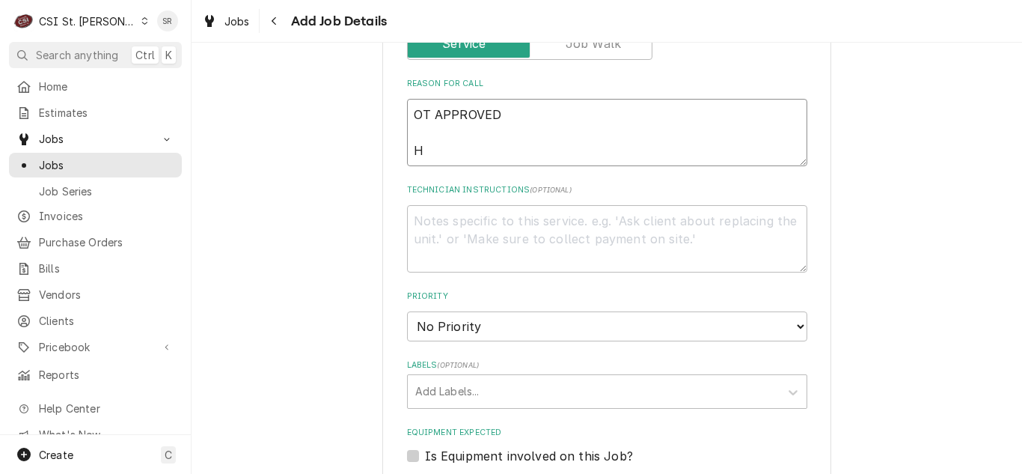
type textarea "OT APPROVED HV"
type textarea "x"
type textarea "OT APPROVED HVA"
type textarea "x"
type textarea "OT APPROVED HVAC"
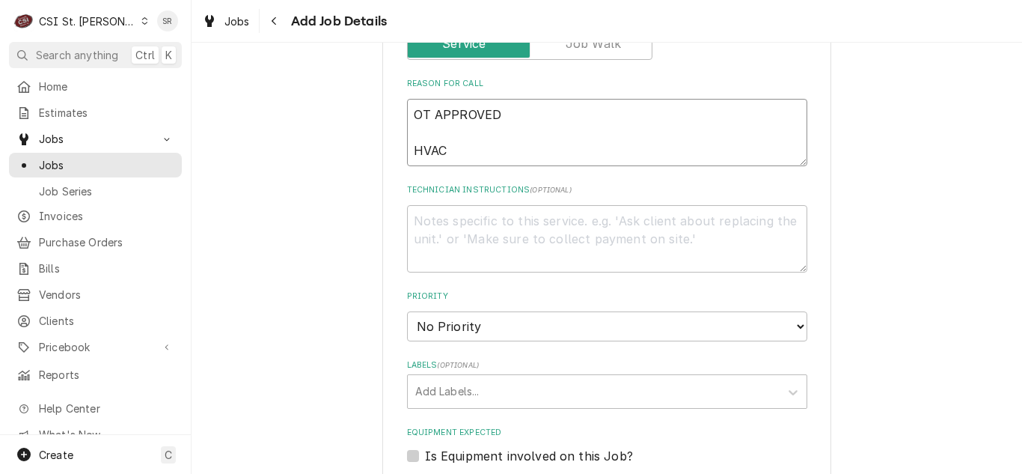
type textarea "x"
type textarea "OT APPROVED HVAC"
type textarea "x"
type textarea "OT APPROVED HVAC UN"
type textarea "x"
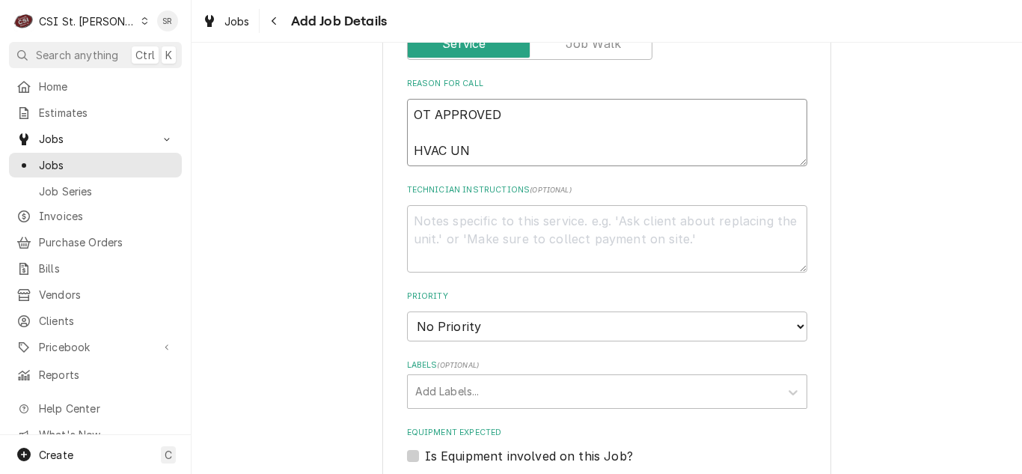
type textarea "OT APPROVED HVAC UNI"
type textarea "x"
type textarea "OT APPROVED HVAC UNIT"
type textarea "x"
type textarea "OT APPROVED HVAC UNIT"
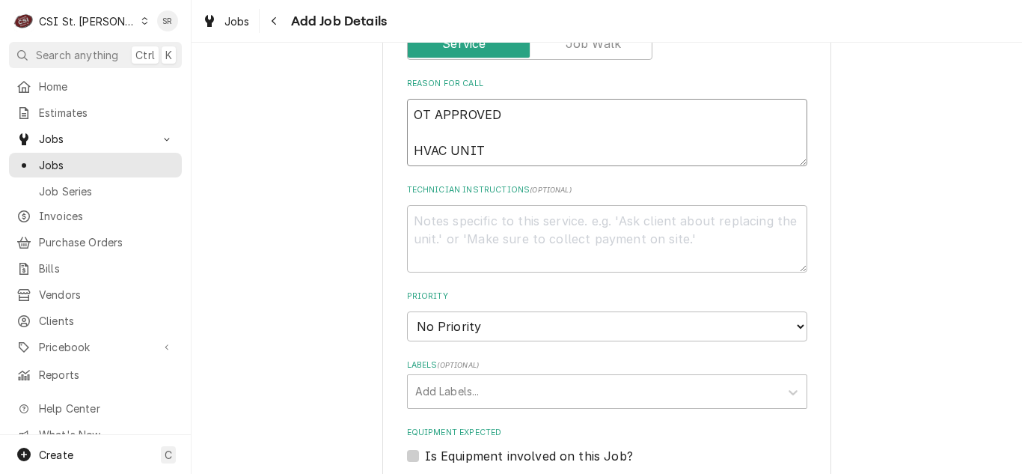
type textarea "x"
type textarea "OT APPROVED HVAC UNIT S"
type textarea "x"
type textarea "OT APPROVED HVAC UNIT ST"
type textarea "x"
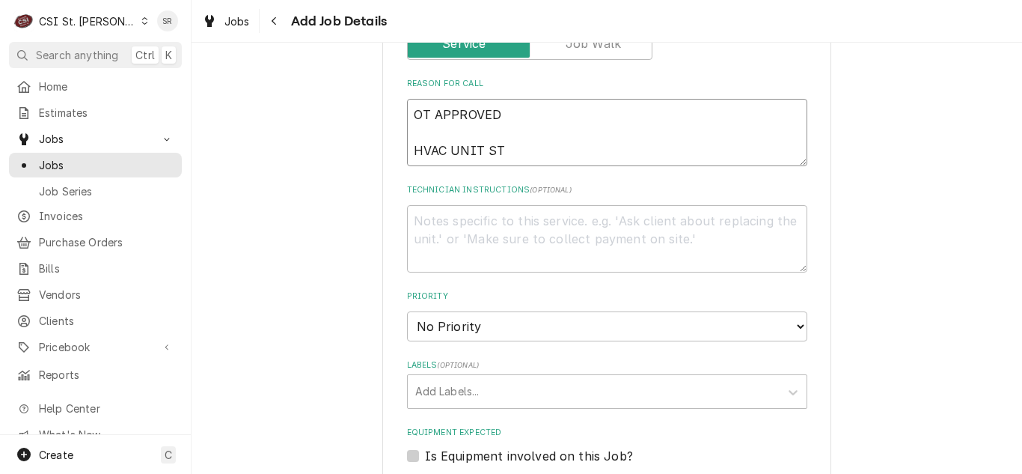
type textarea "OT APPROVED HVAC UNIT STU"
type textarea "x"
type textarea "OT APPROVED HVAC UNIT STUC"
type textarea "x"
type textarea "OT APPROVED HVAC UNIT STUCK"
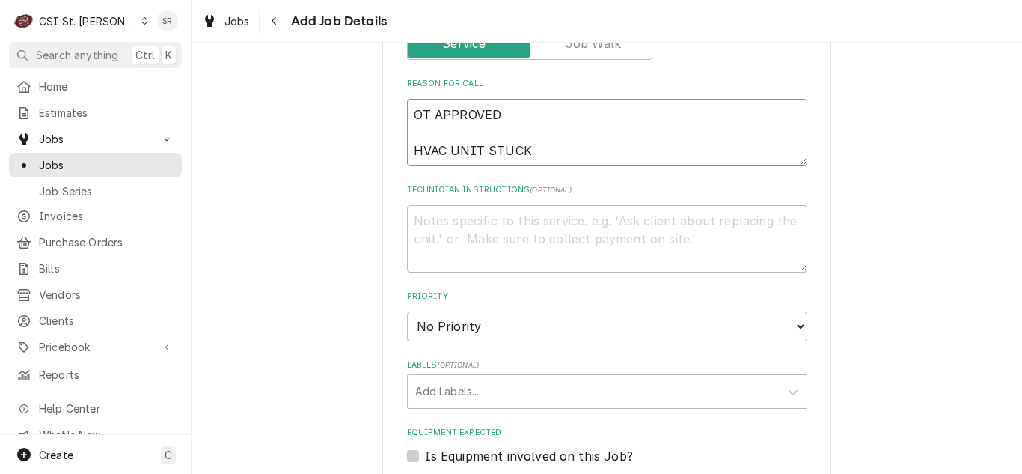
type textarea "x"
type textarea "OT APPROVED HVAC UNIT STUCK"
type textarea "x"
type textarea "OT APPROVED HVAC UNIT STUCK I"
type textarea "x"
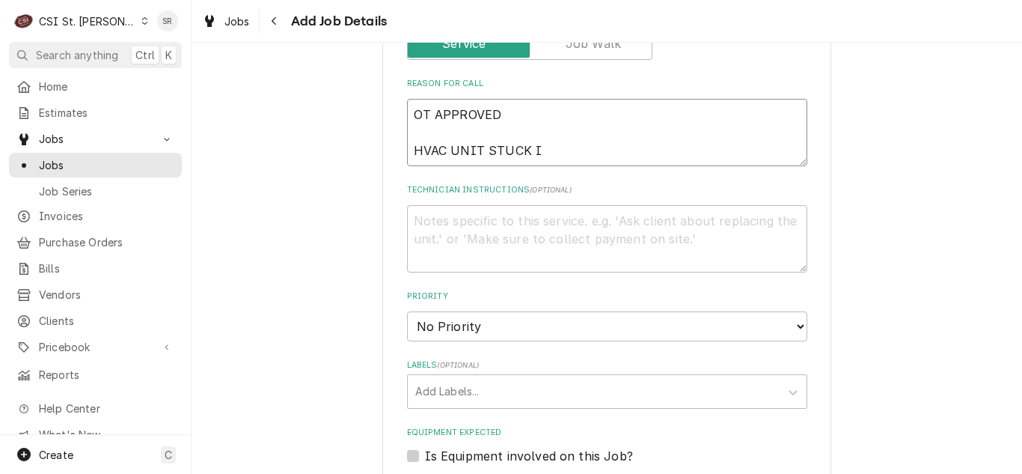
type textarea "OT APPROVED HVAC UNIT STUCK IN"
type textarea "x"
type textarea "OT APPROVED HVAC UNIT STUCK IN"
type textarea "x"
type textarea "OT APPROVED HVAC UNIT STUCK IN D"
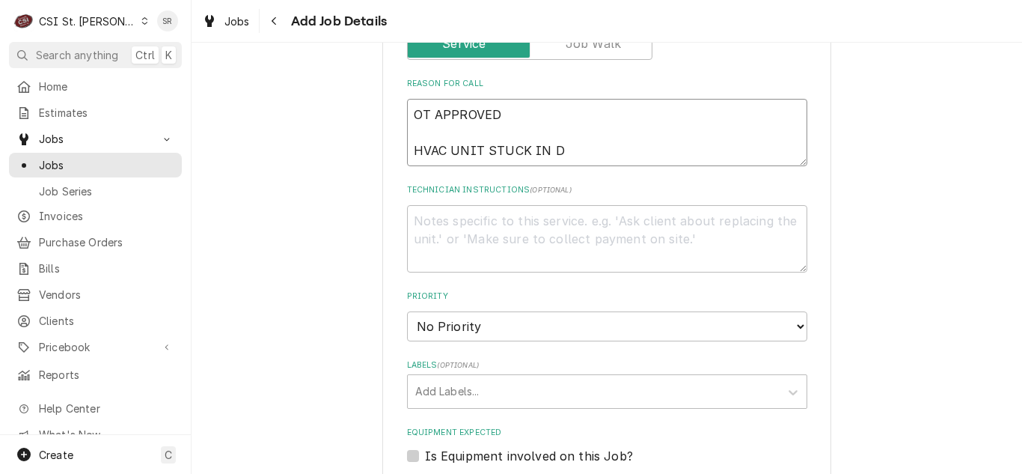
type textarea "x"
type textarea "OT APPROVED HVAC UNIT STUCK IN DE"
type textarea "x"
type textarea "OT APPROVED HVAC UNIT STUCK IN DEF"
type textarea "x"
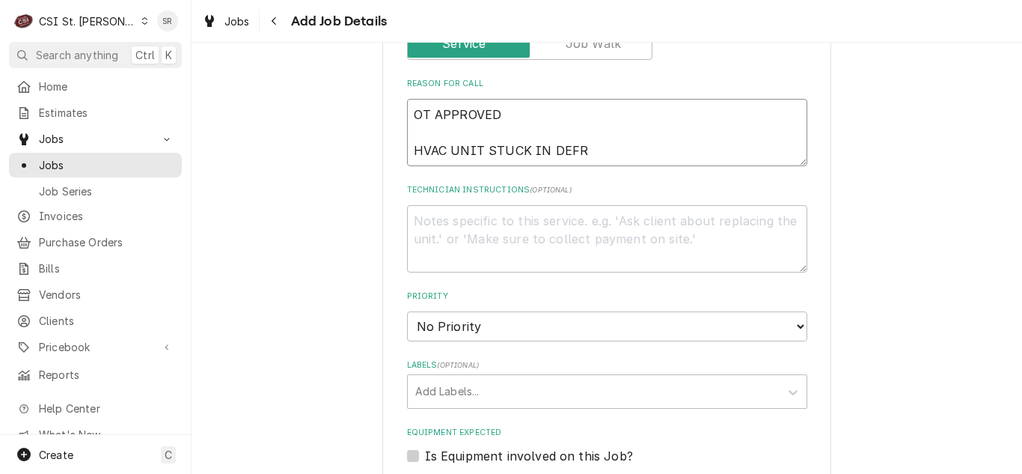
type textarea "OT APPROVED HVAC UNIT STUCK IN DEFRO"
type textarea "x"
type textarea "OT APPROVED HVAC UNIT STUCK IN DEFROS"
type textarea "x"
type textarea "OT APPROVED HVAC UNIT STUCK IN DEFROST"
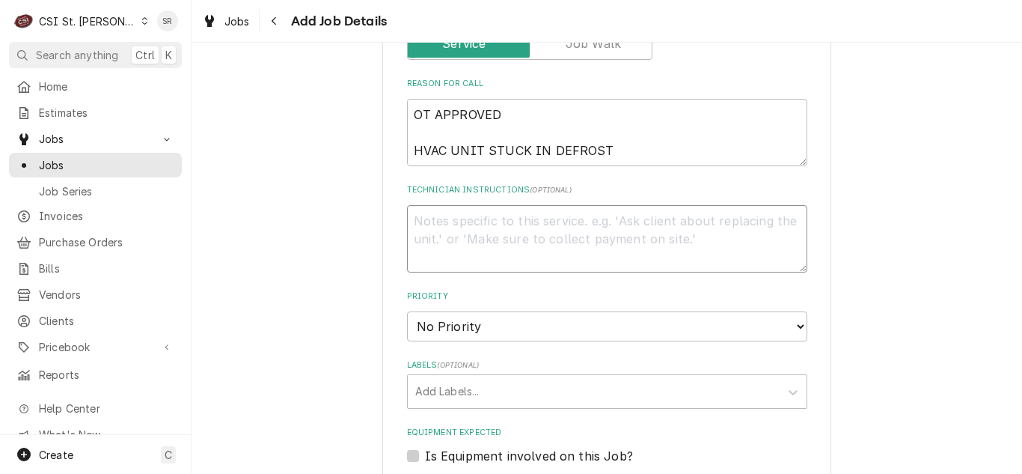
paste textarea "(TECH NEEDS TO CHECK IN/OUT OF SERVICE CALL) PH #: 516-500-7776, 516-200-3363 W…"
type textarea "x"
type textarea "(TECH NEEDS TO CHECK IN/OUT OF SERVICE CALL) PH #: 516-500-7776, 516-200-3363 W…"
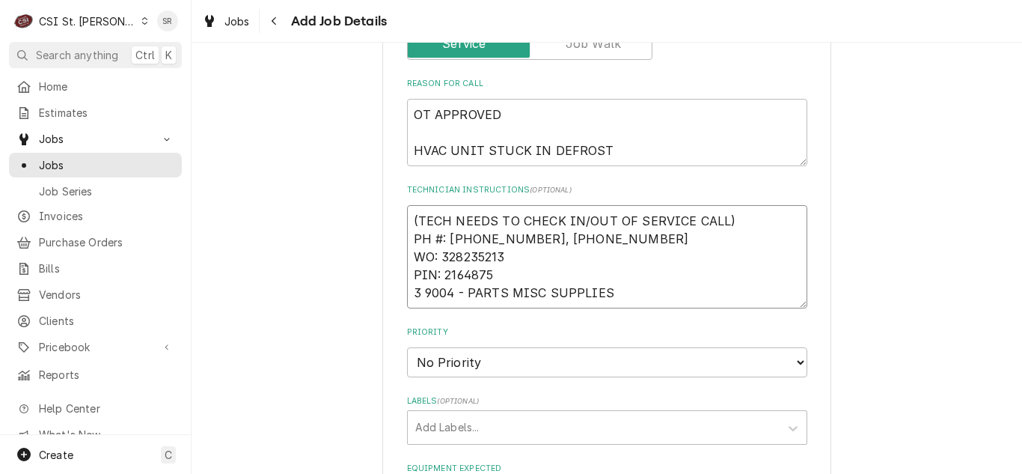
type textarea "x"
type textarea "(TECH NEEDS TO CHECK IN/OUT OF SERVICE CALL) PH #: 516-500-7776, 516-200-3363 W…"
click at [407, 217] on textarea "(TECH NEEDS TO CHECK IN/OUT OF SERVICE CALL) PH #: 516-500-7776, 516-200-3363 W…" at bounding box center [607, 256] width 400 height 103
type textarea "x"
type textarea "NT(TECH NEEDS TO CHECK IN/OUT OF SERVICE CALL) PH #: 516-500-7776, 516-200-3363…"
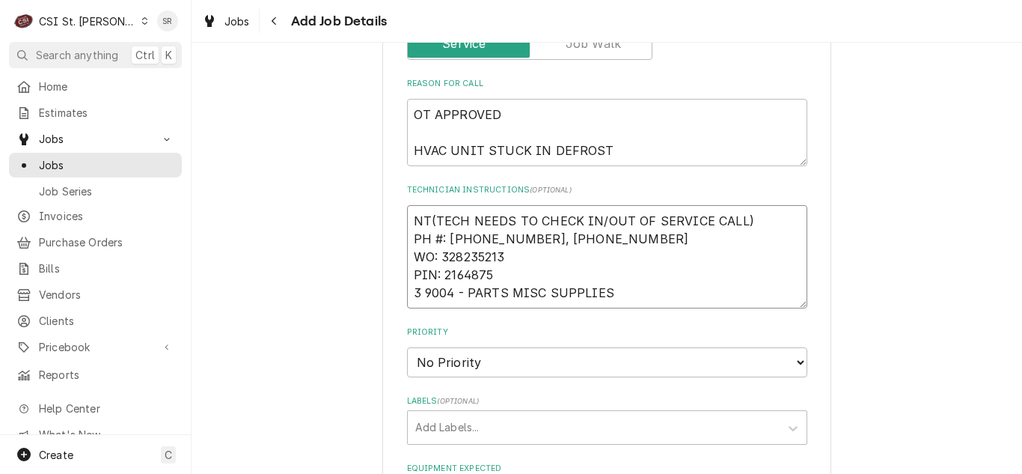
type textarea "x"
type textarea "NTE(TECH NEEDS TO CHECK IN/OUT OF SERVICE CALL) PH #: 516-500-7776, 516-200-336…"
type textarea "x"
type textarea "NTE (TECH NEEDS TO CHECK IN/OUT OF SERVICE CALL) PH #: 516-500-7776, 516-200-33…"
type textarea "x"
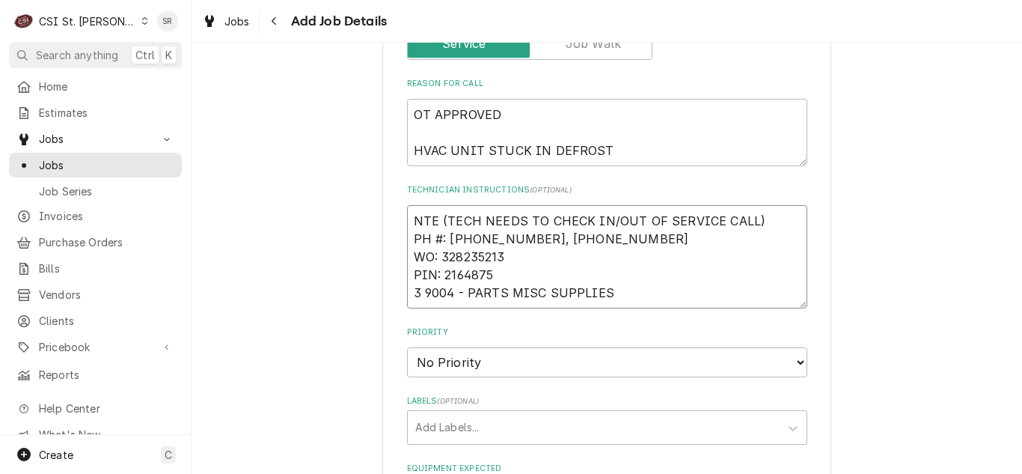
type textarea "NTE $(TECH NEEDS TO CHECK IN/OUT OF SERVICE CALL) PH #: 516-500-7776, 516-200-3…"
type textarea "x"
type textarea "NTE $6(TECH NEEDS TO CHECK IN/OUT OF SERVICE CALL) PH #: 516-500-7776, 516-200-…"
type textarea "x"
type textarea "NTE $60(TECH NEEDS TO CHECK IN/OUT OF SERVICE CALL) PH #: 516-500-7776, 516-200…"
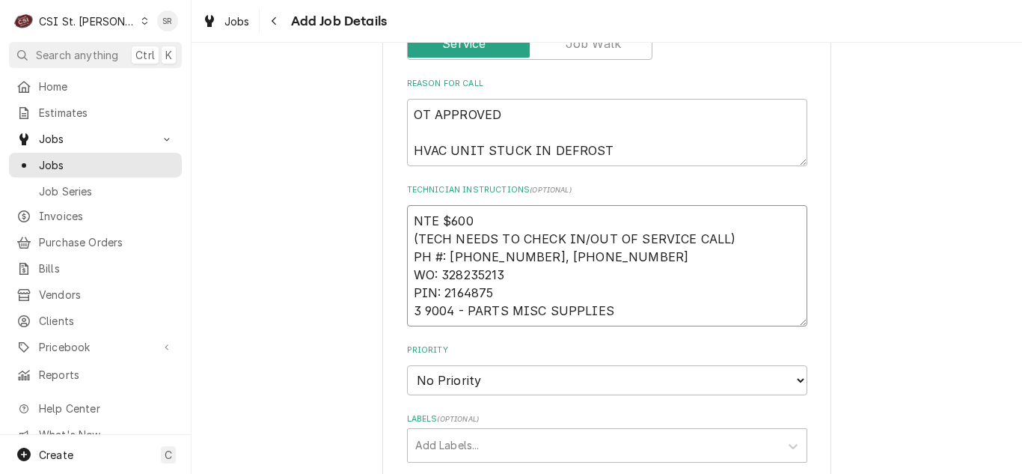
paste textarea "MOD 205-773-0513"
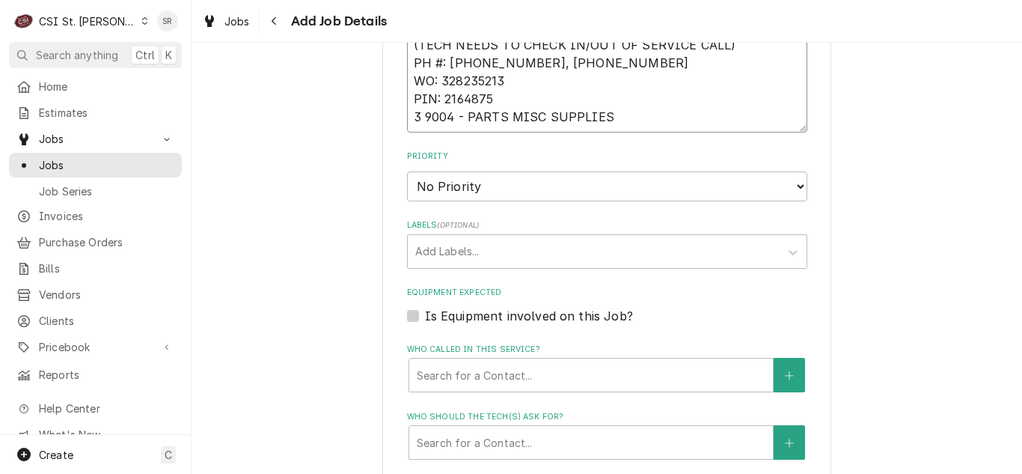
scroll to position [1165, 0]
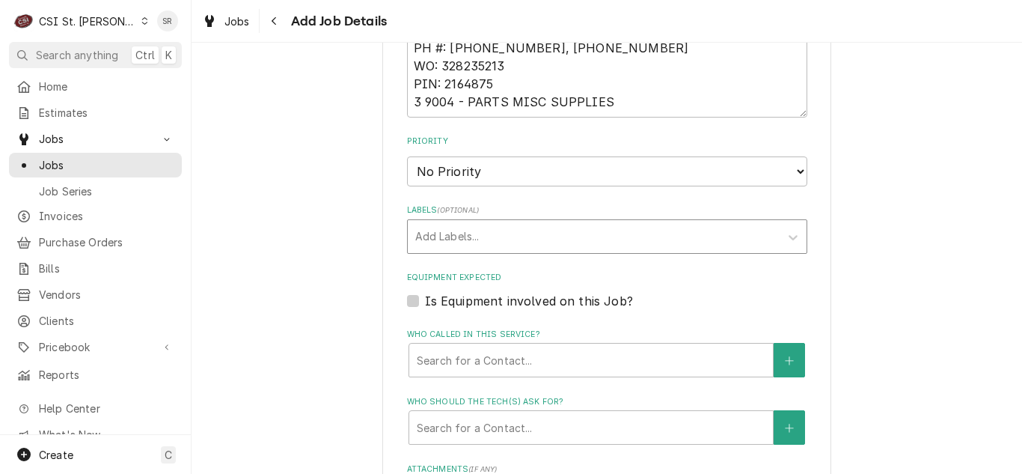
click at [556, 236] on div "Labels" at bounding box center [593, 236] width 357 height 27
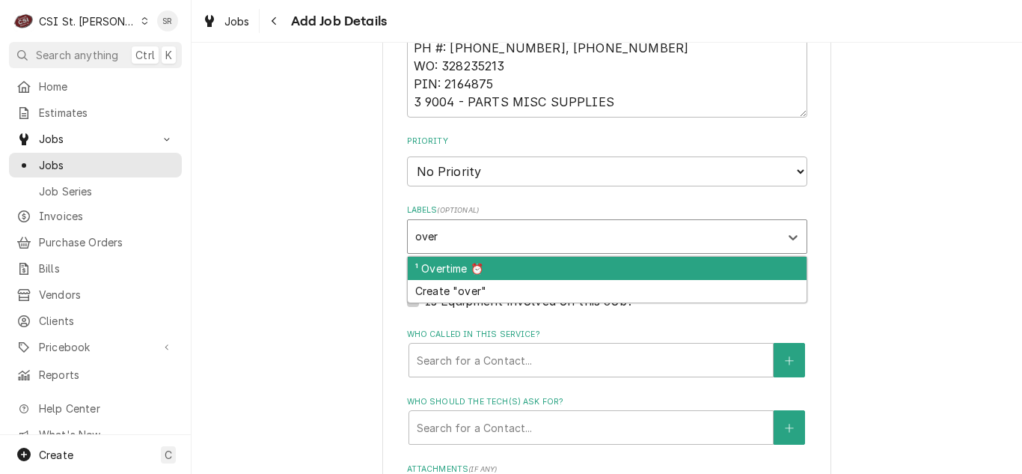
click at [521, 264] on div "¹ Overtime ⏰" at bounding box center [607, 268] width 399 height 23
click at [521, 264] on div "² HVAC 🌡️" at bounding box center [607, 268] width 399 height 23
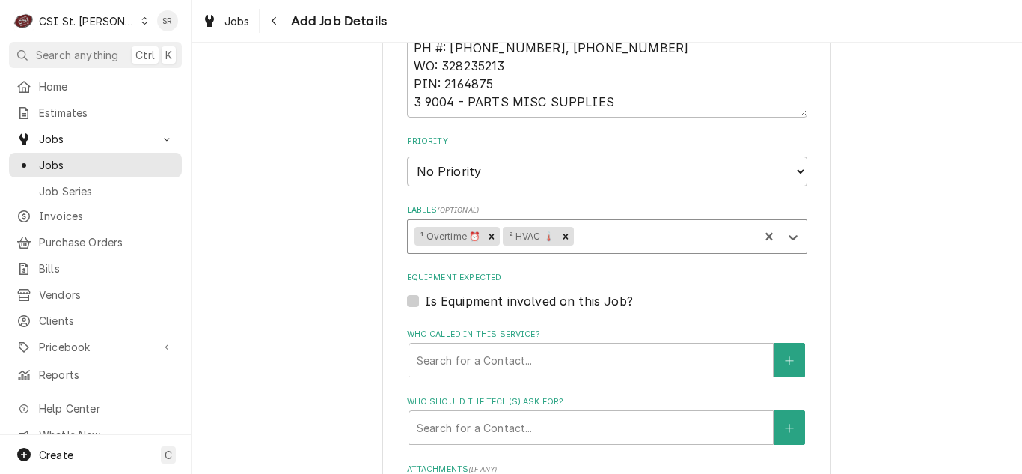
scroll to position [1289, 0]
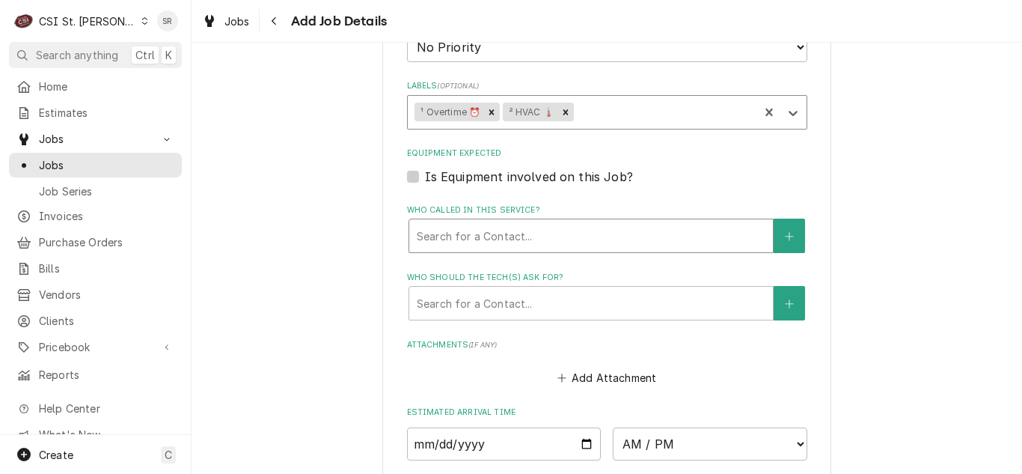
click at [642, 227] on div "Who called in this service?" at bounding box center [591, 235] width 349 height 27
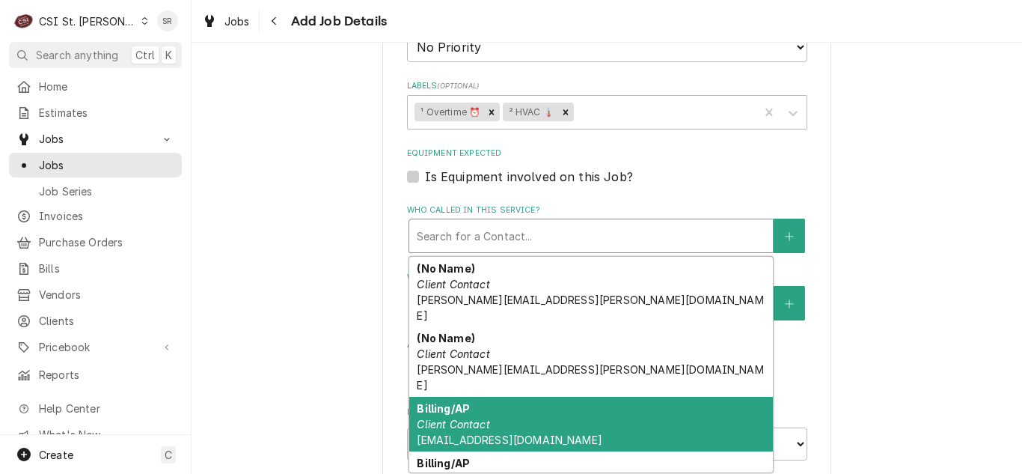
click at [500, 397] on div "Billing/AP Client Contact invoiceservice@viviancompany.com" at bounding box center [591, 424] width 364 height 55
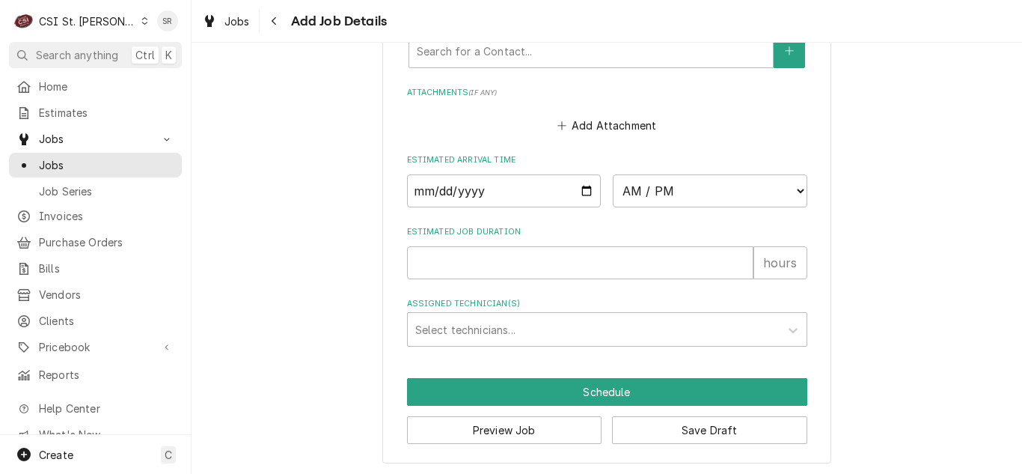
scroll to position [1569, 0]
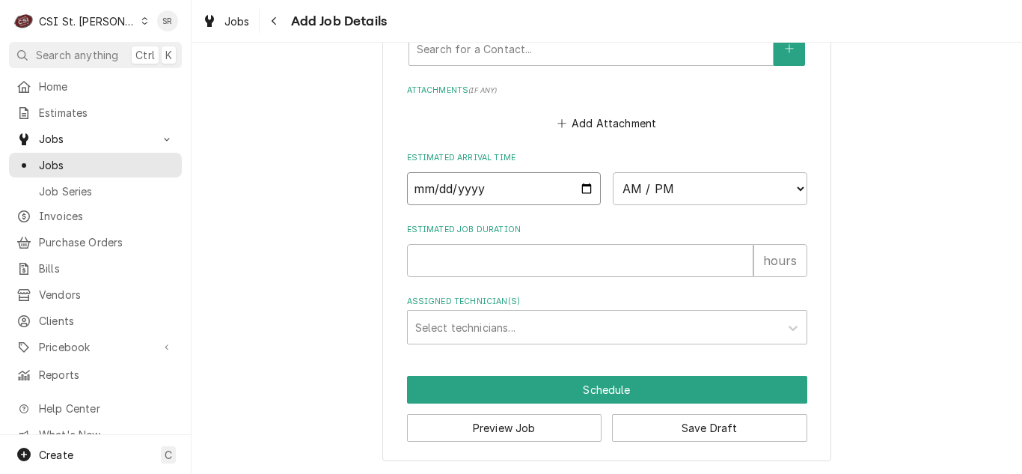
click at [574, 192] on input "Date" at bounding box center [504, 188] width 195 height 33
click at [647, 201] on select "AM / PM 6:00 AM 6:15 AM 6:30 AM 6:45 AM 7:00 AM 7:15 AM 7:30 AM 7:45 AM 8:00 AM…" at bounding box center [710, 188] width 195 height 33
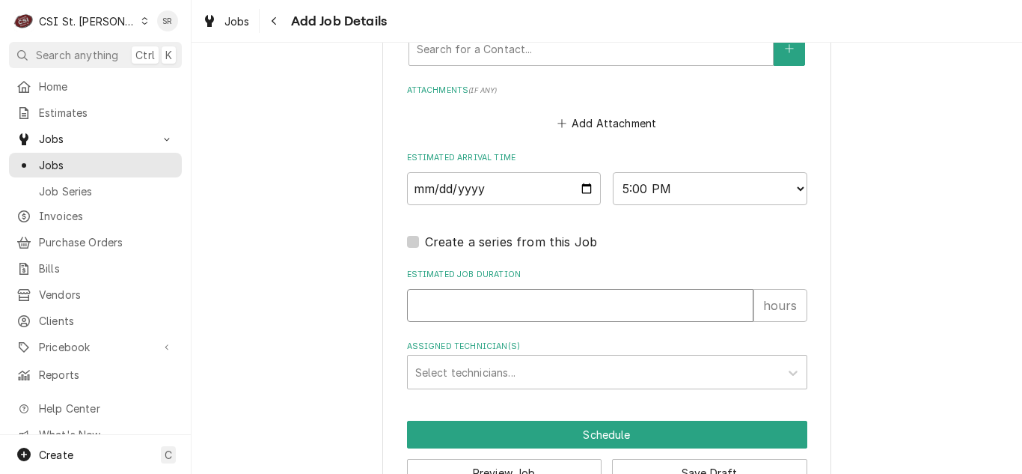
click at [526, 301] on input "Estimated Job Duration" at bounding box center [580, 305] width 347 height 33
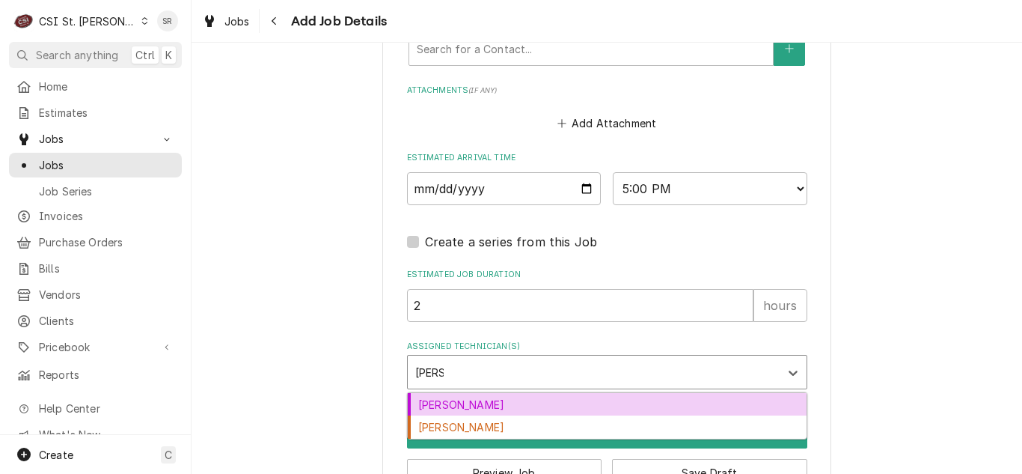
click at [467, 399] on div "Kevin Jordan" at bounding box center [607, 404] width 399 height 23
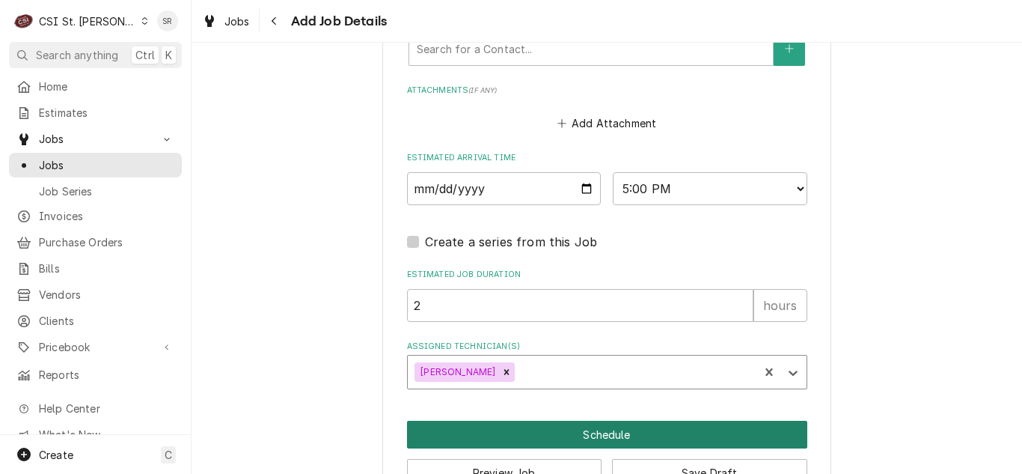
click at [525, 438] on button "Schedule" at bounding box center [607, 435] width 400 height 28
